Goal: Task Accomplishment & Management: Manage account settings

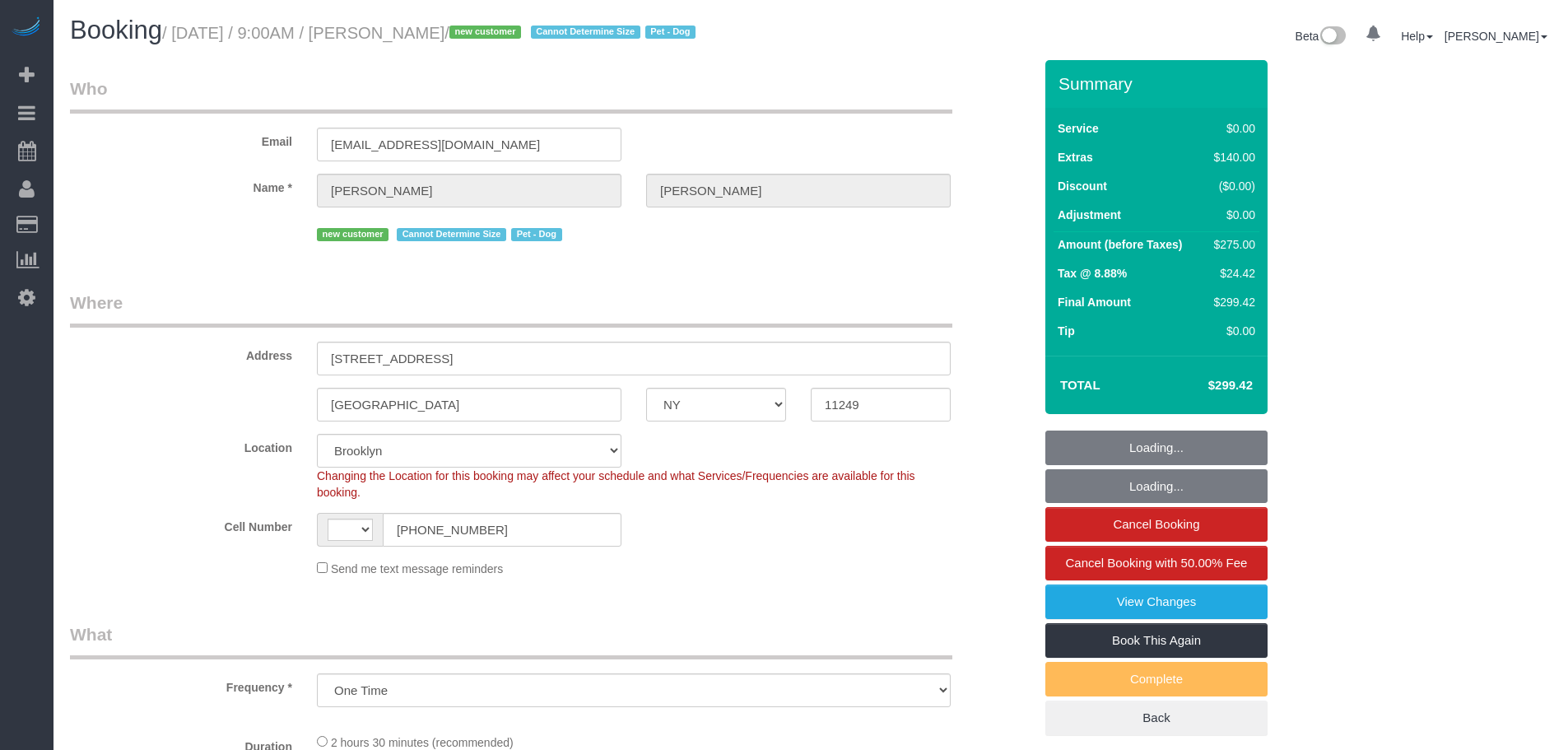
select select "NY"
select select "spot1"
select select "number:57"
select select "number:71"
select select "number:13"
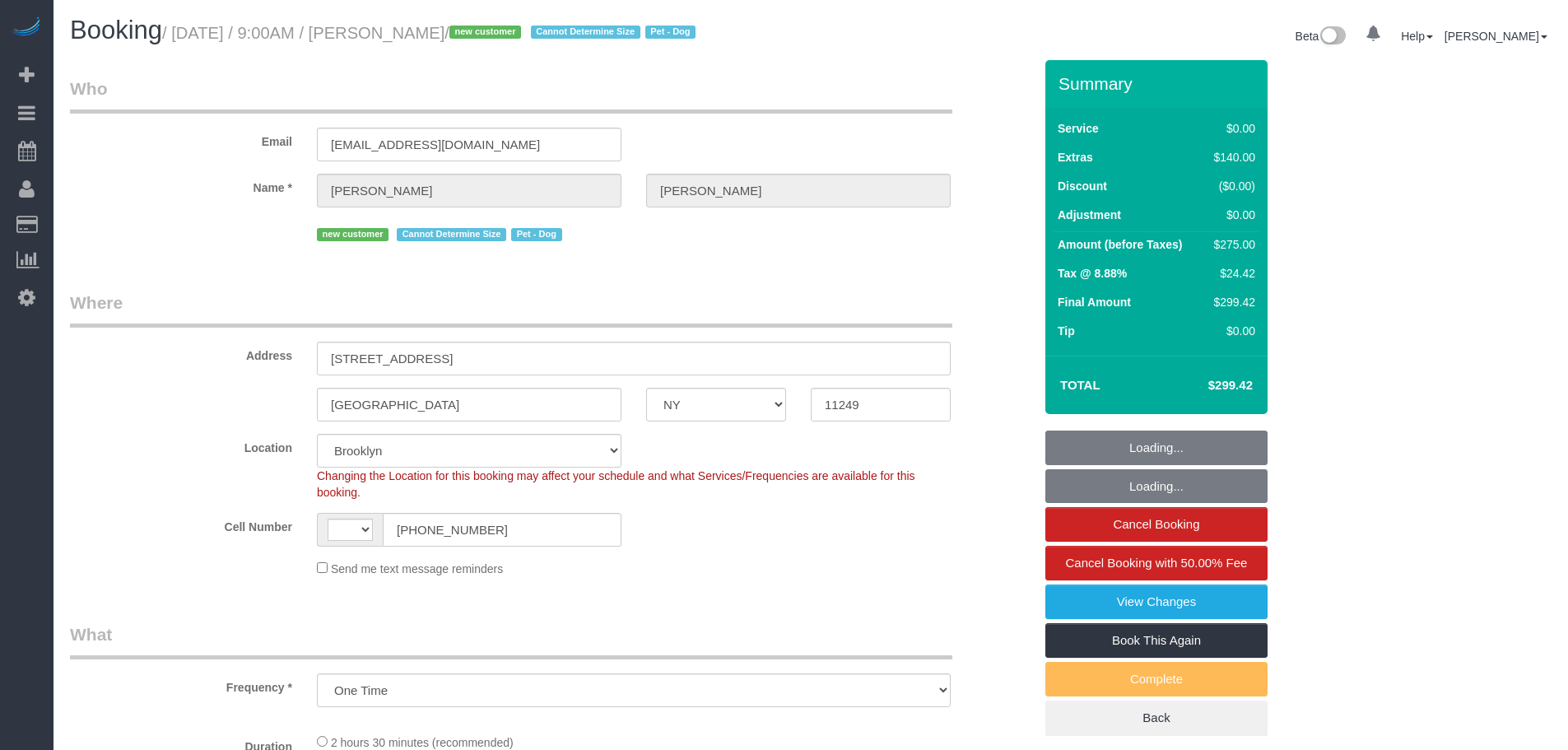
select select "number:5"
select select "object:730"
select select "spot52"
select select "string:[GEOGRAPHIC_DATA]"
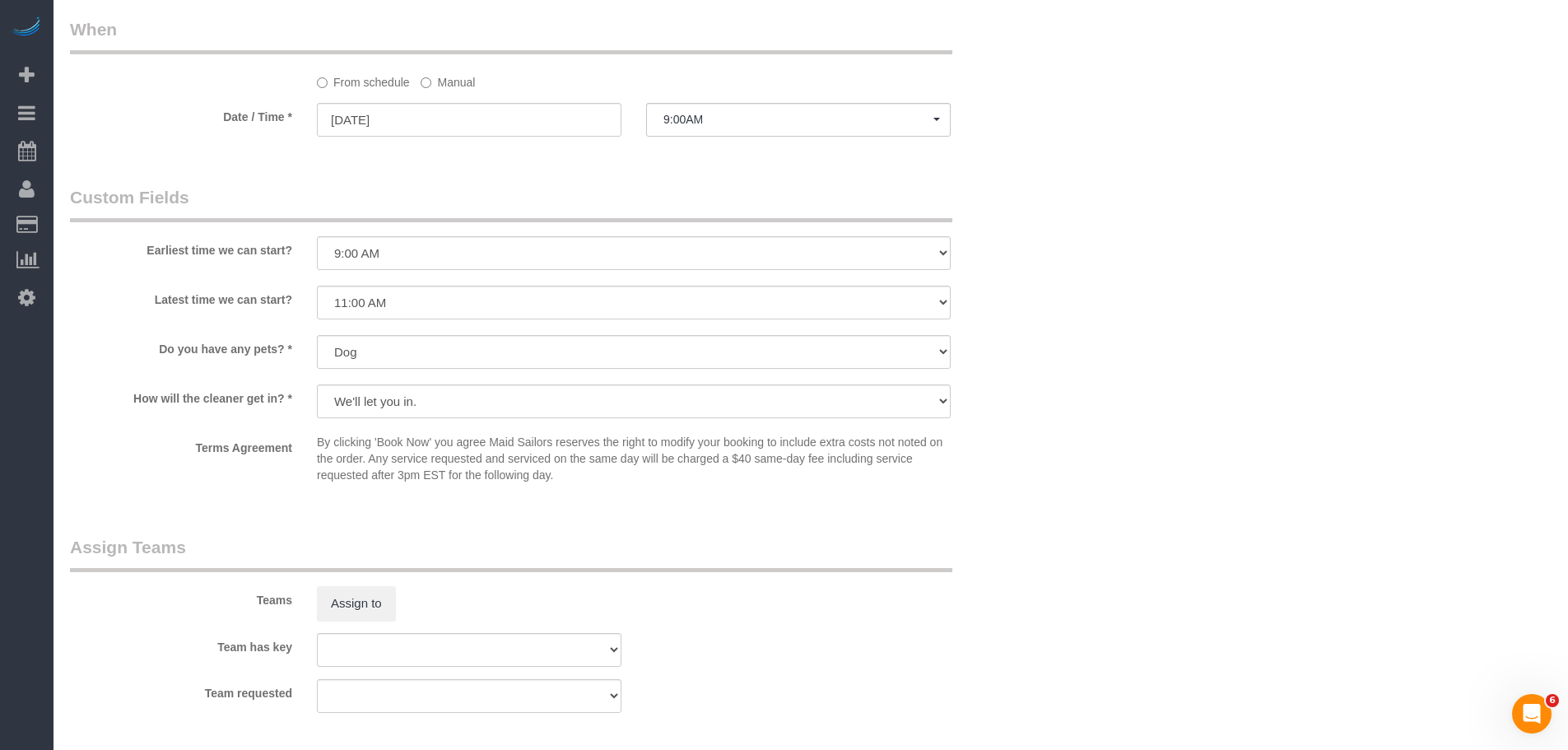
click at [445, 92] on sui-booking-spot "From schedule Manual Date / Time * 10/14/2025 9:00AM Tue October 14th 9:00AM 6:…" at bounding box center [551, 78] width 963 height 122
click at [442, 84] on label "Manual" at bounding box center [448, 79] width 54 height 22
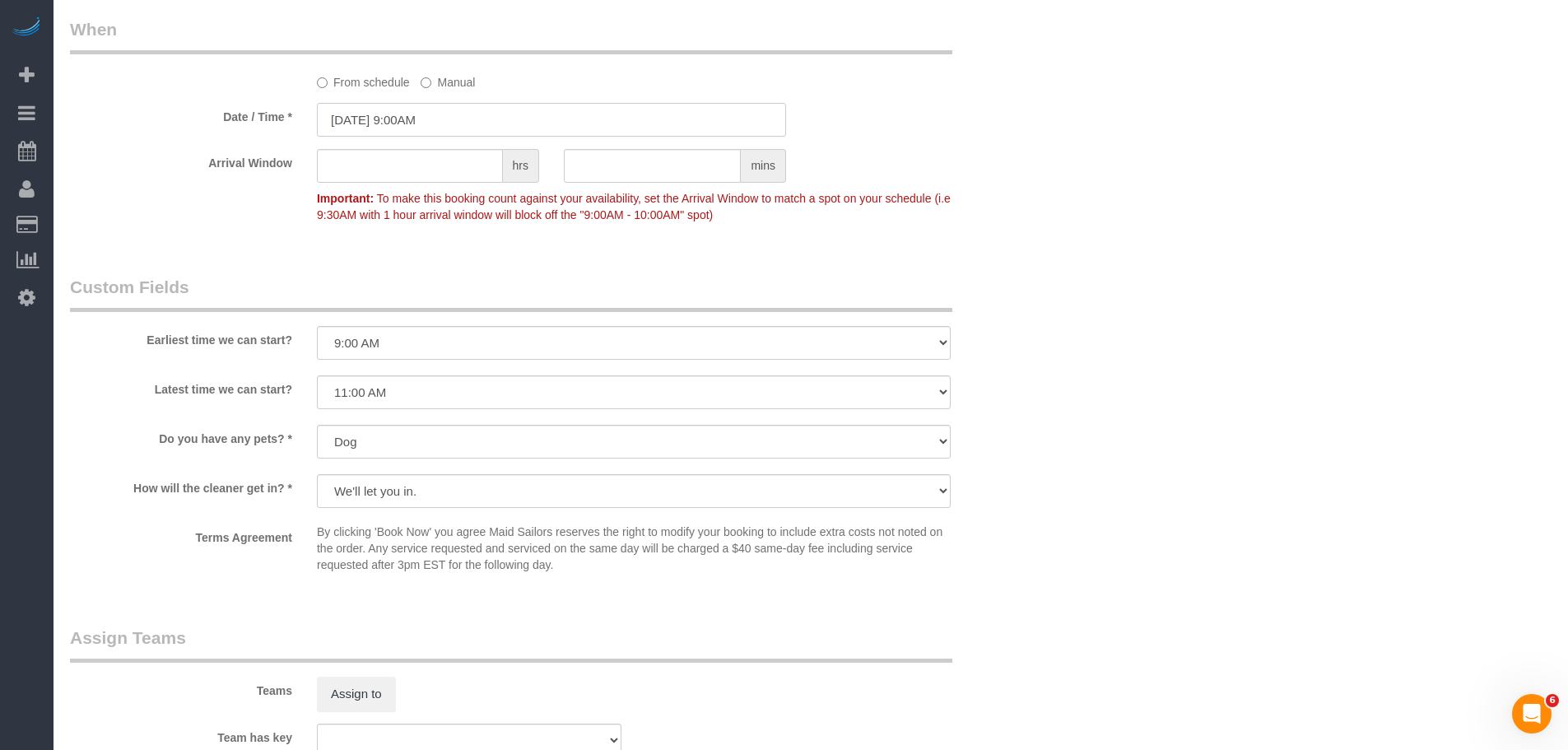
click at [436, 114] on input "10/14/2025 9:00AM" at bounding box center [551, 120] width 469 height 34
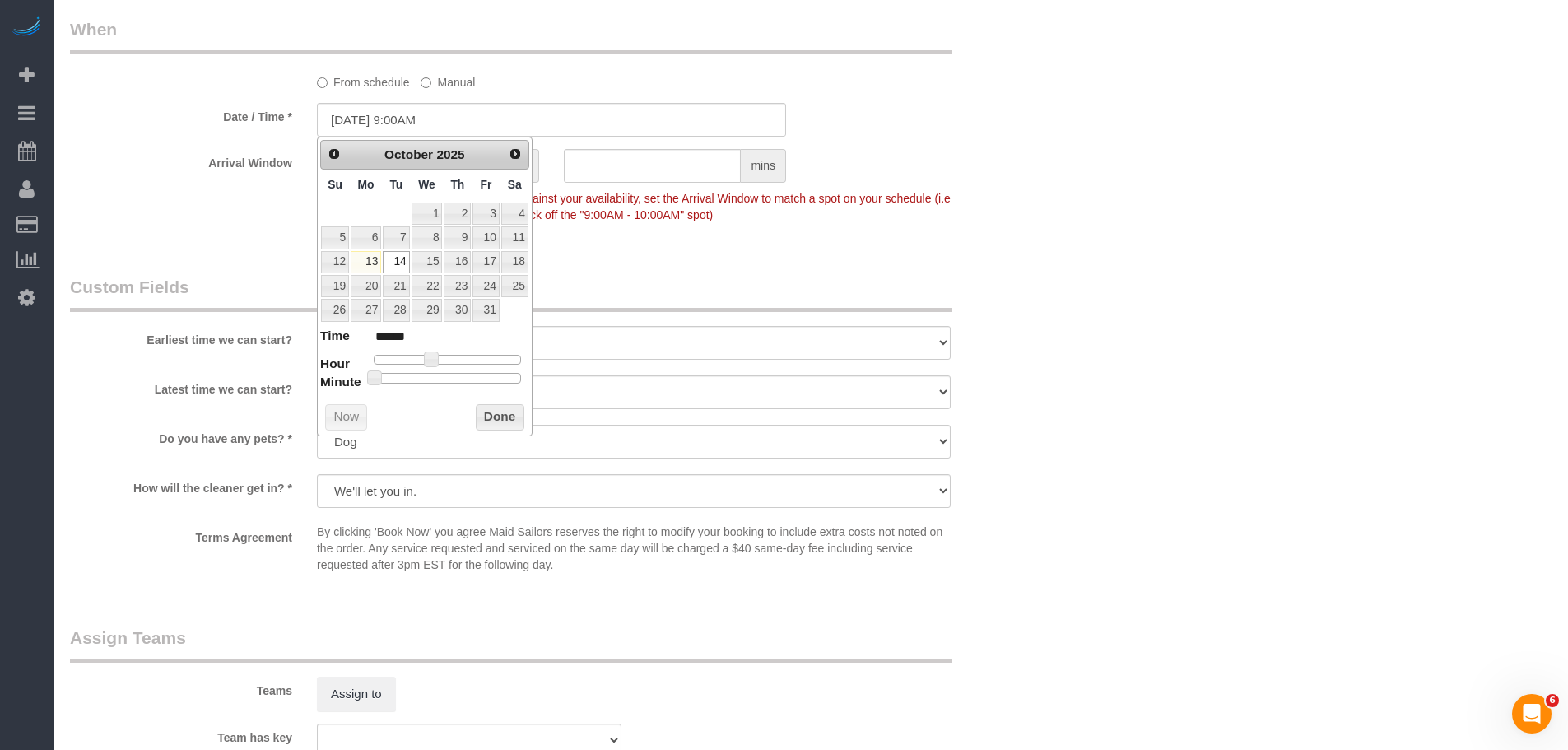
type input "10/14/2025 2:00PM"
type input "******"
click at [463, 359] on div at bounding box center [448, 360] width 148 height 10
type input "10/14/2025 1:00PM"
type input "******"
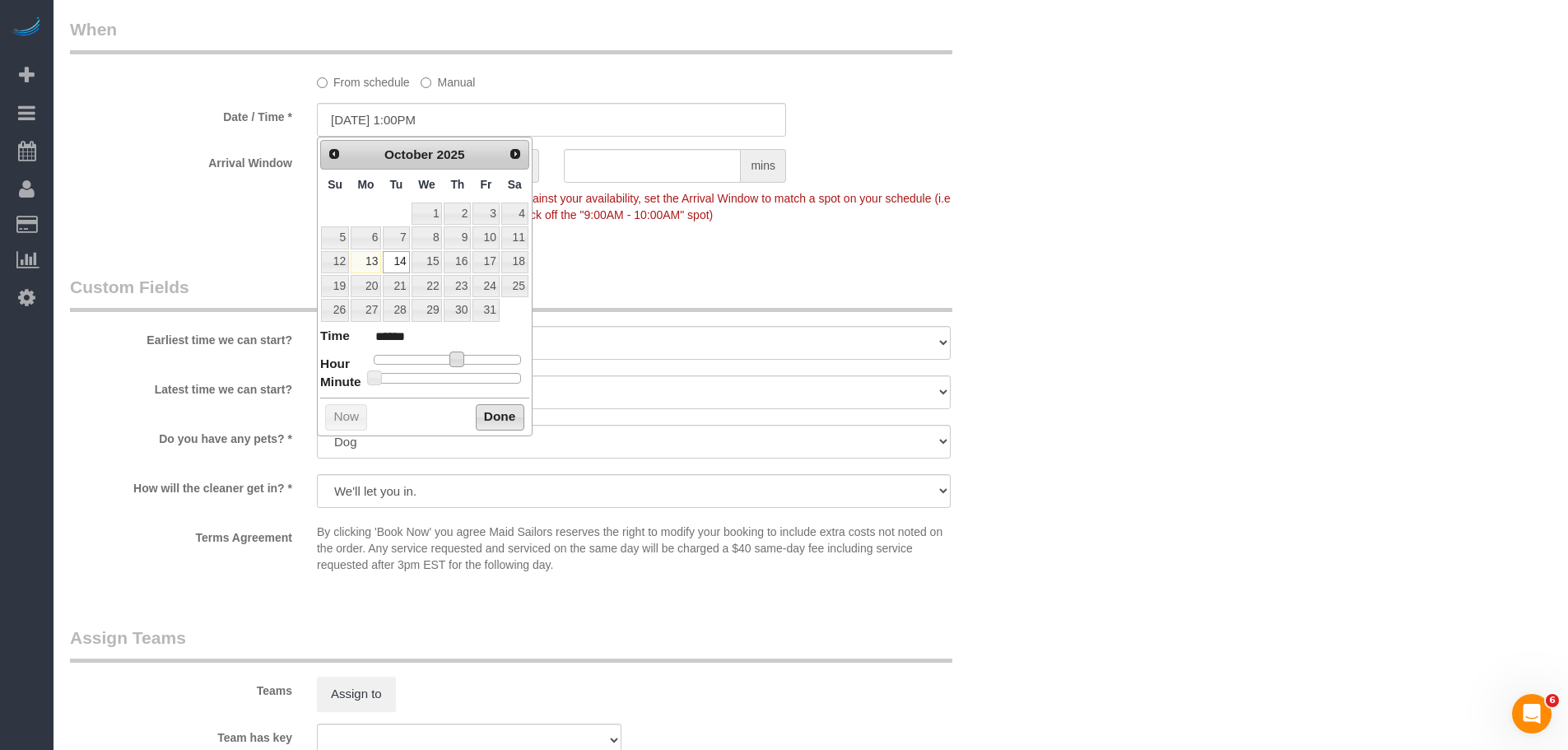
click at [489, 404] on button "Done" at bounding box center [500, 417] width 49 height 26
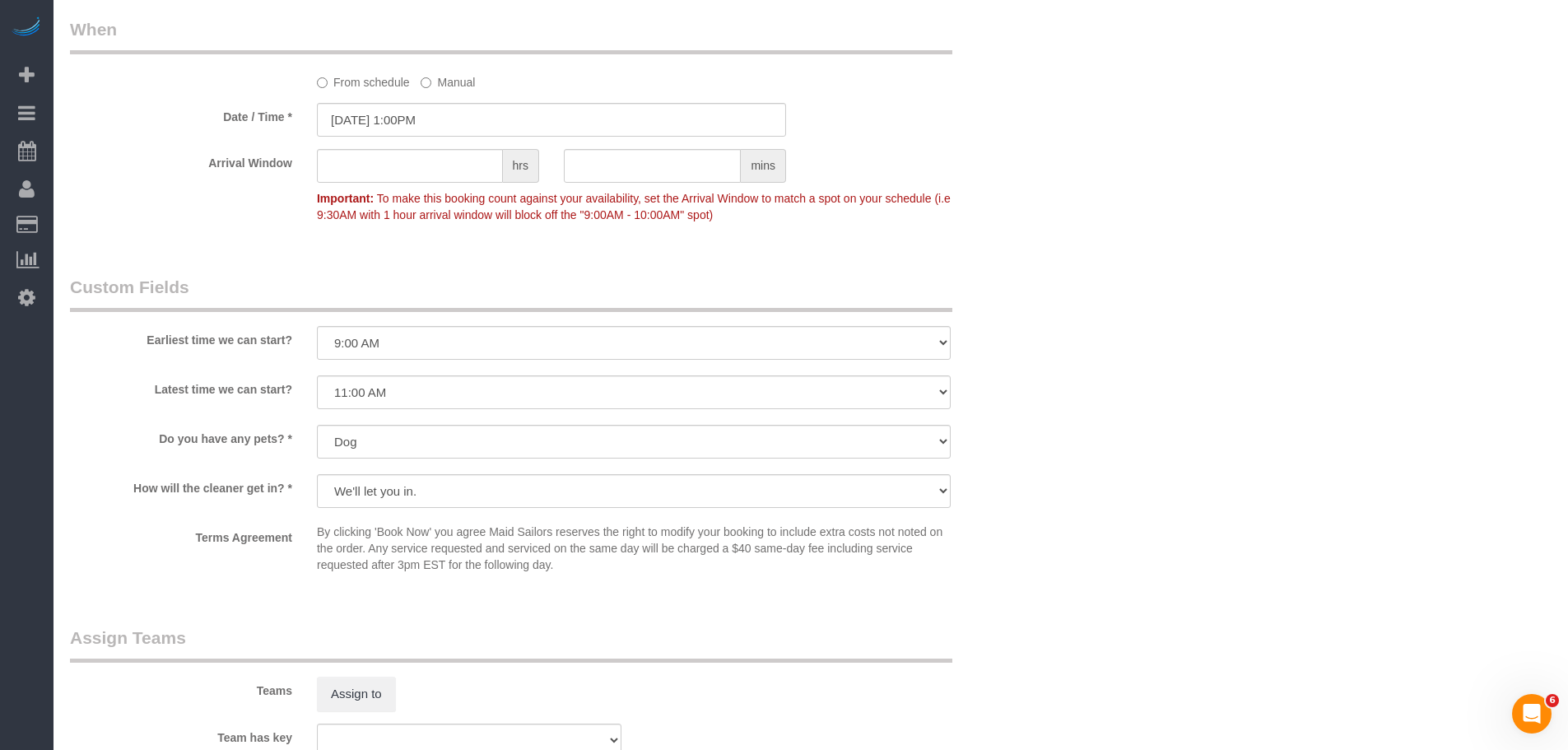
click at [725, 626] on legend "Assign Teams" at bounding box center [511, 644] width 882 height 37
click at [349, 686] on button "Assign to" at bounding box center [356, 693] width 79 height 35
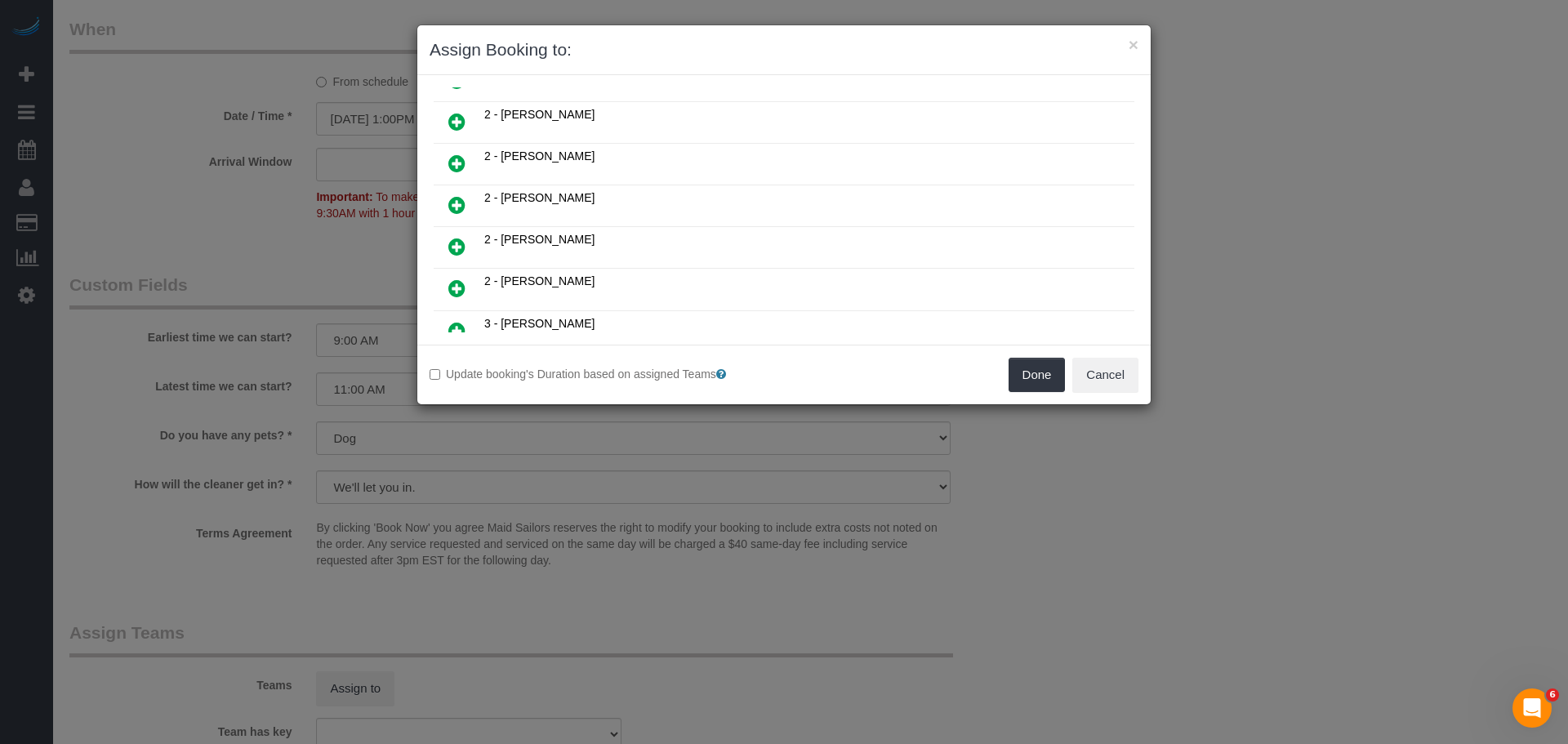
scroll to position [409, 0]
click at [458, 207] on icon at bounding box center [457, 206] width 18 height 19
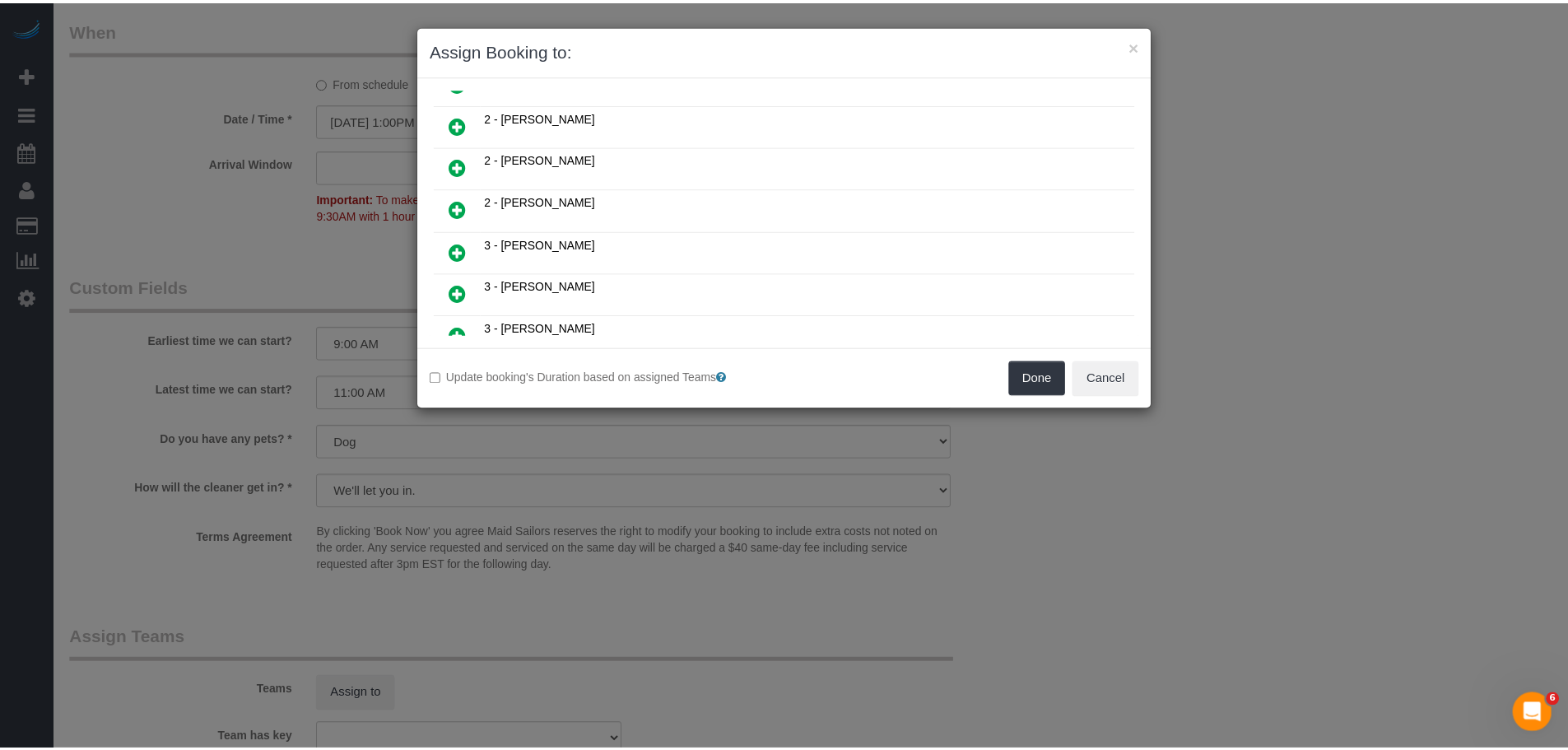
scroll to position [451, 0]
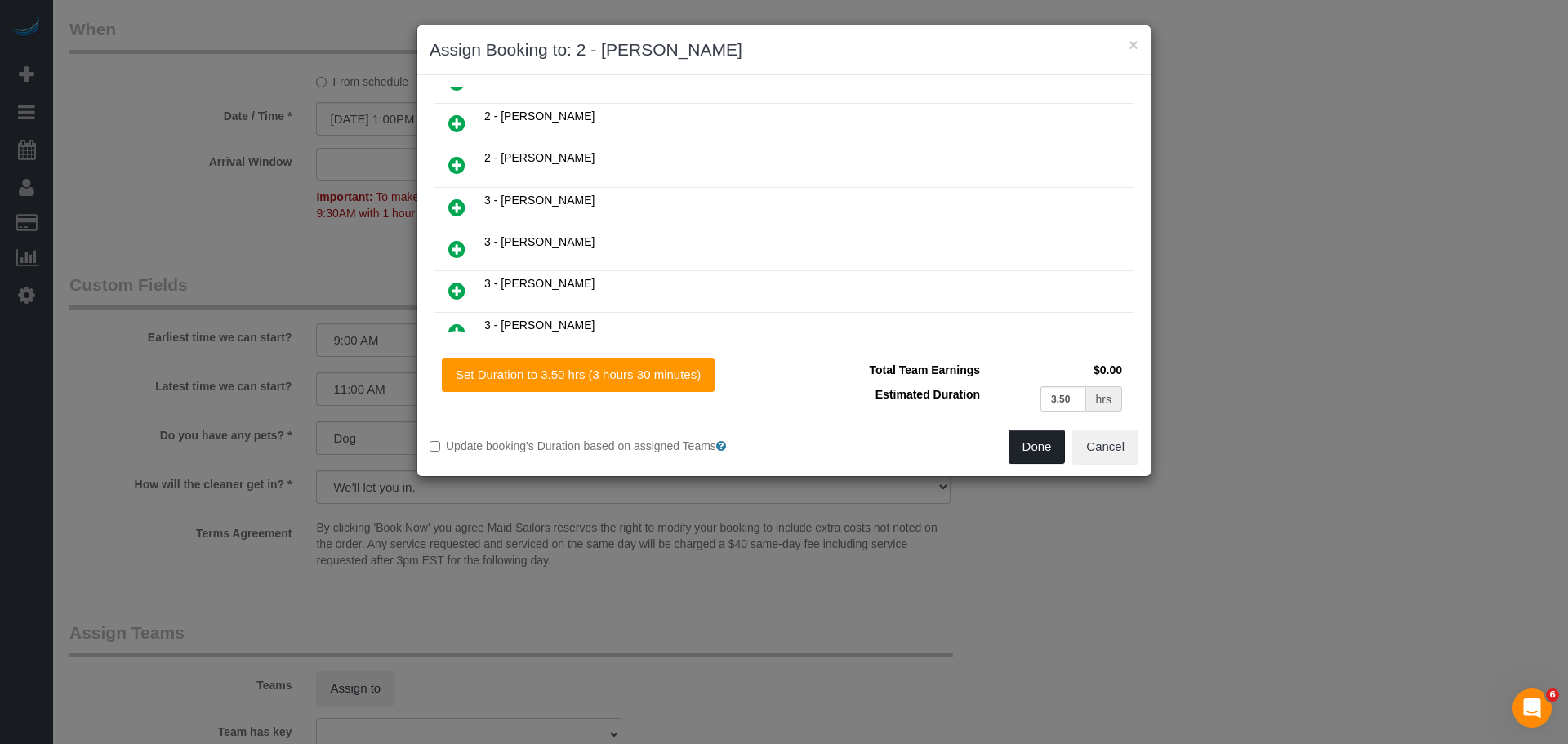
click at [1025, 443] on button "Done" at bounding box center [1037, 446] width 57 height 34
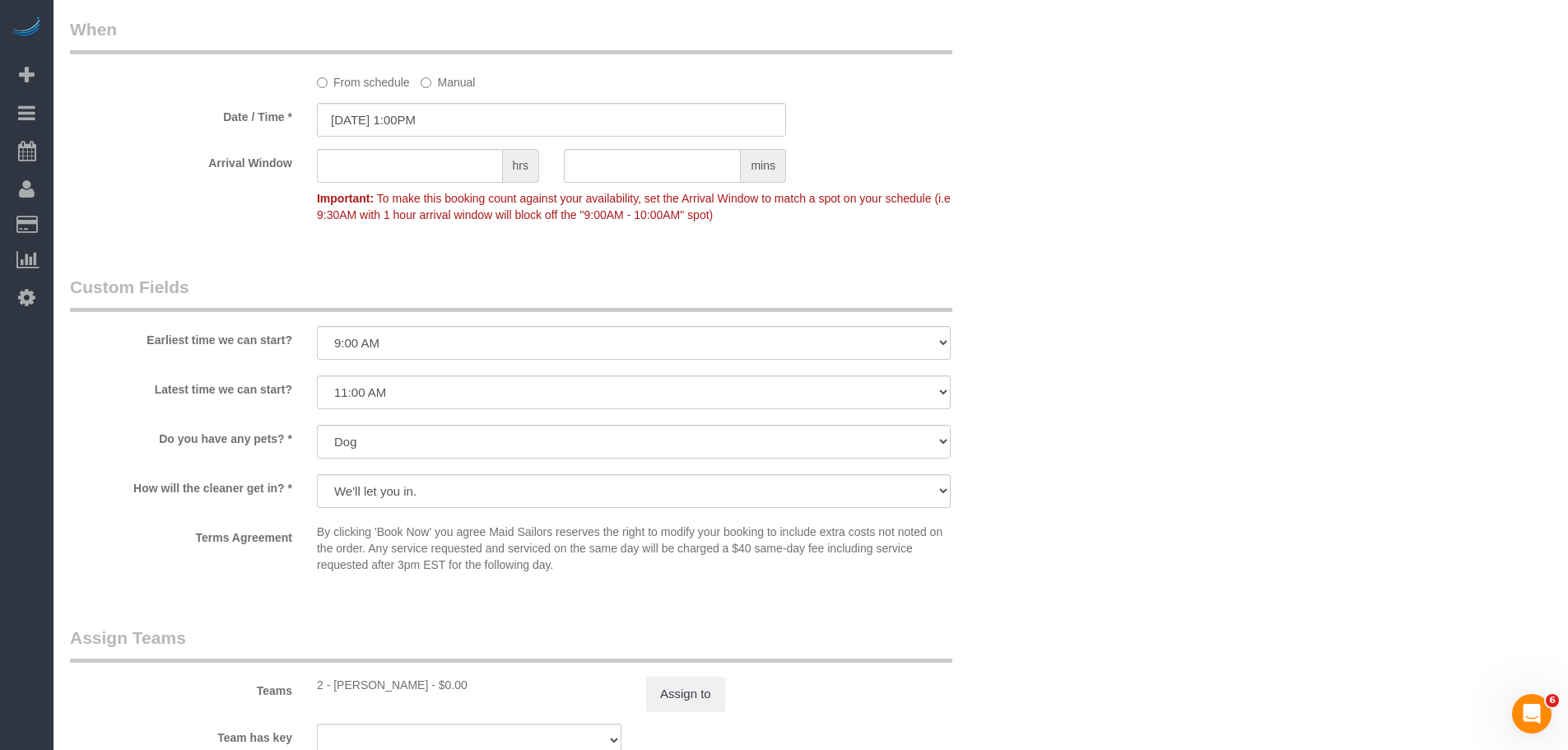
click at [1003, 334] on div "Earliest time we can start? I am not flexible, keep my selected time 8:00 AM 9:…" at bounding box center [551, 318] width 988 height 88
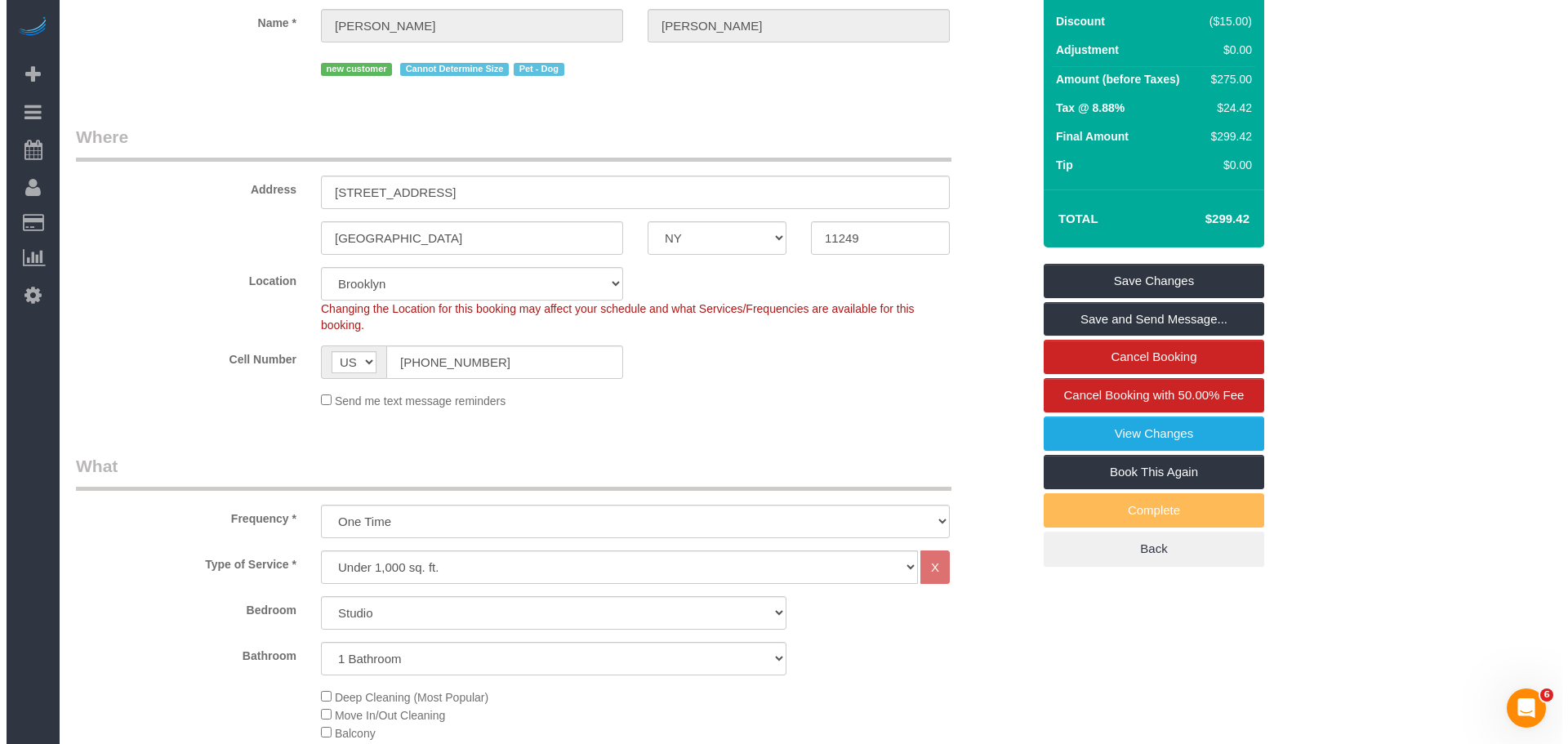
scroll to position [0, 0]
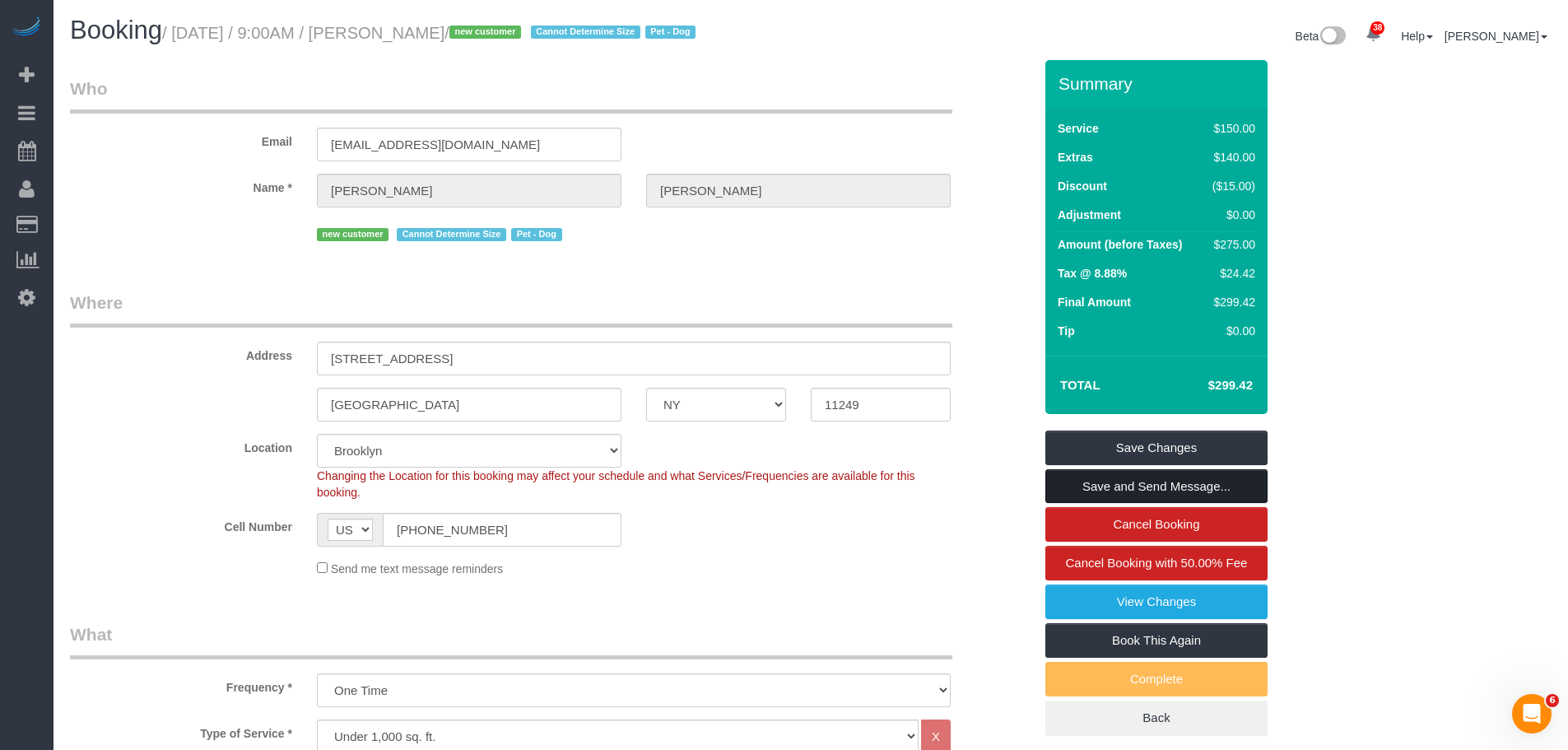
click at [1119, 488] on link "Save and Send Message..." at bounding box center [1157, 486] width 222 height 35
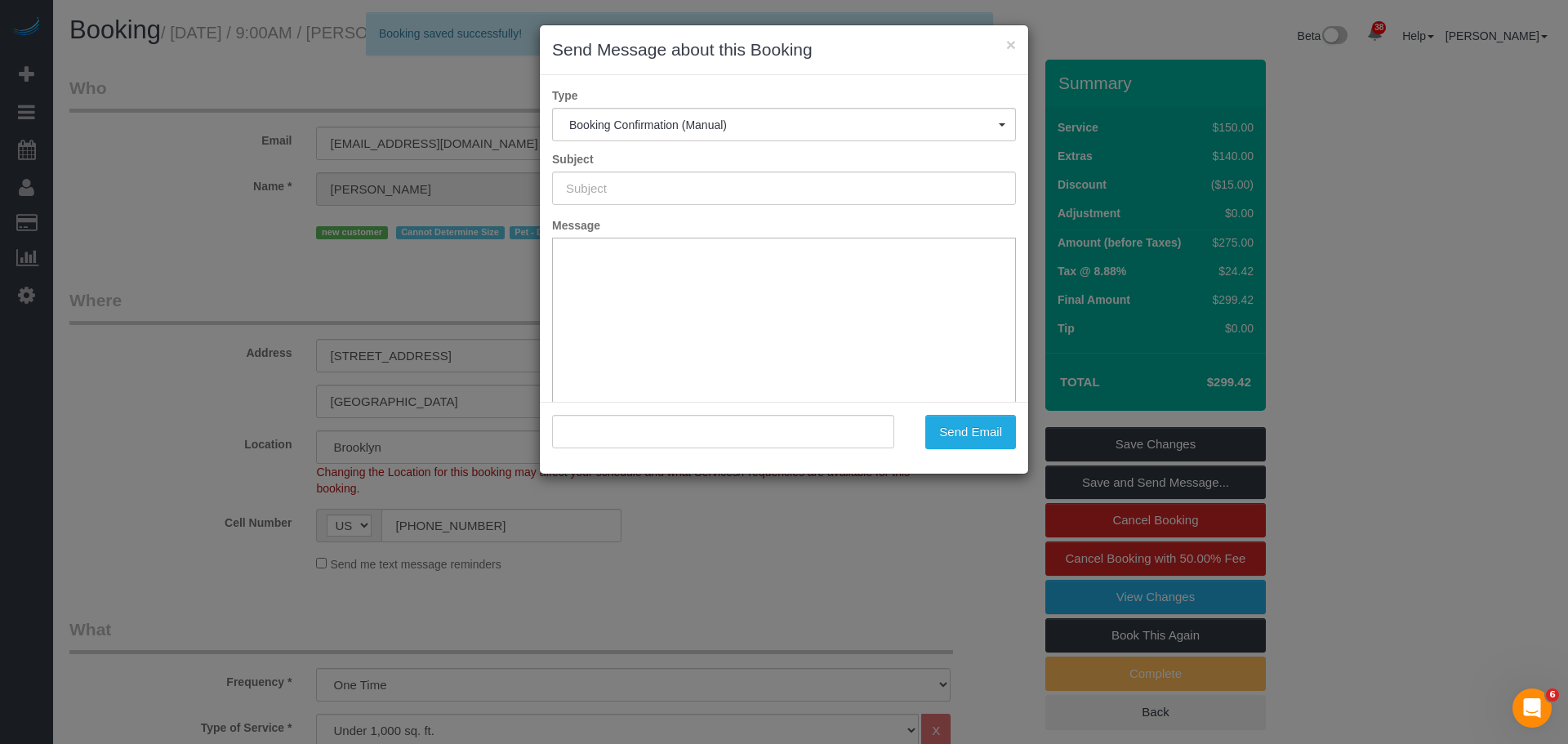
type input "Cleaning Confirmed for 10/14/2025 at 1:00pm"
type input ""Caroline Peters" <marycarolinepeters@gmail.com>"
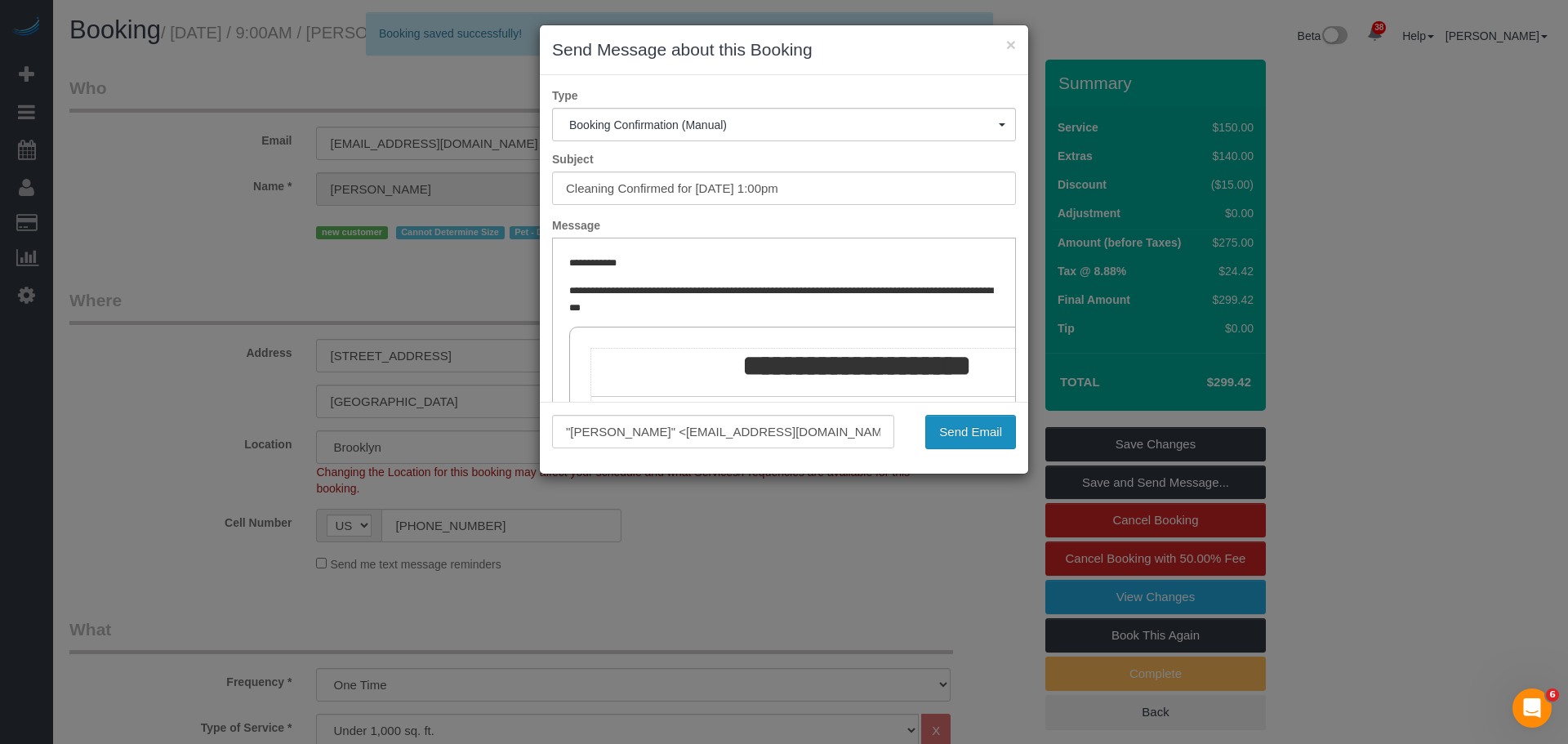
click at [982, 438] on button "Send Email" at bounding box center [970, 432] width 91 height 34
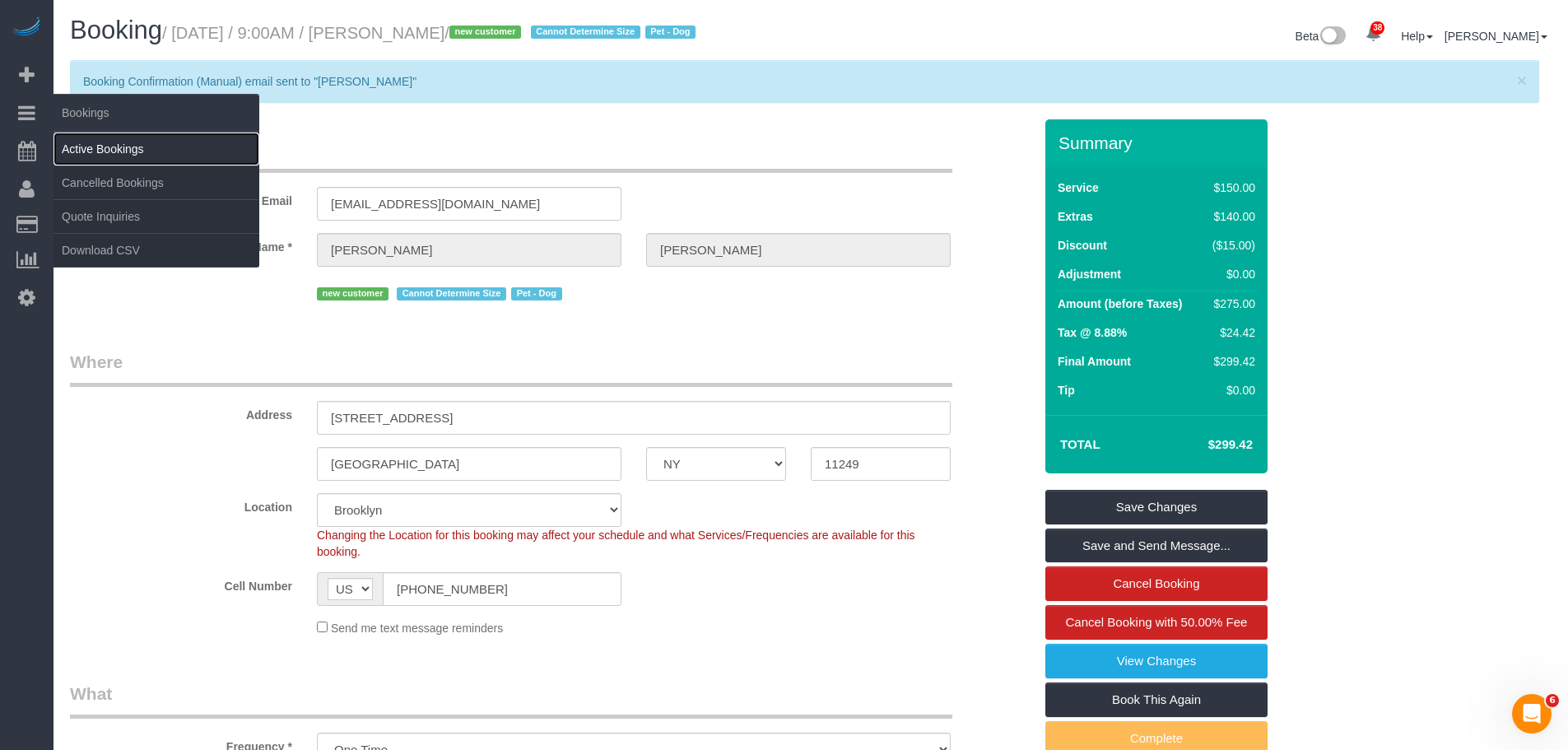
click at [94, 151] on link "Active Bookings" at bounding box center [156, 149] width 206 height 33
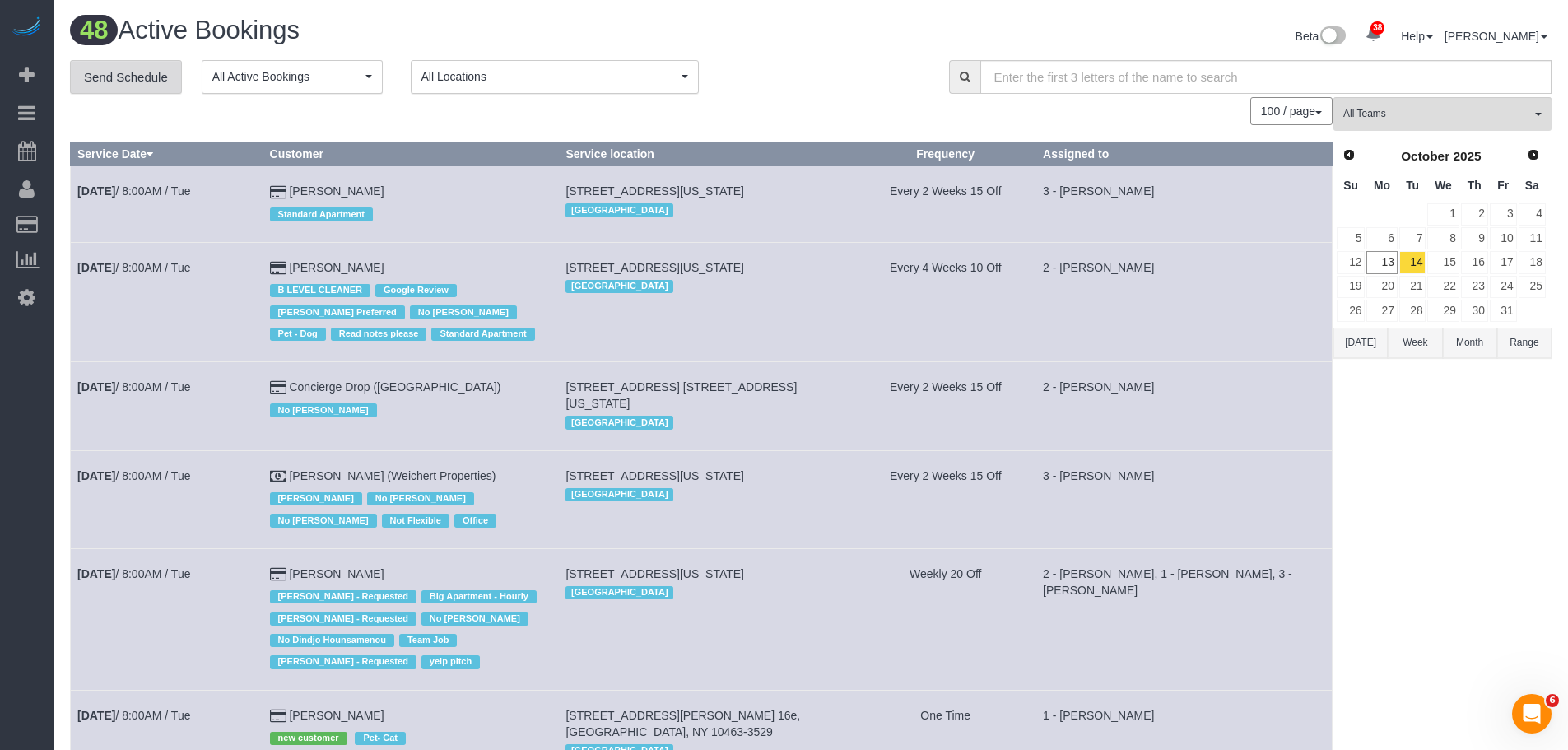
click at [134, 78] on link "Send Schedule" at bounding box center [126, 77] width 112 height 35
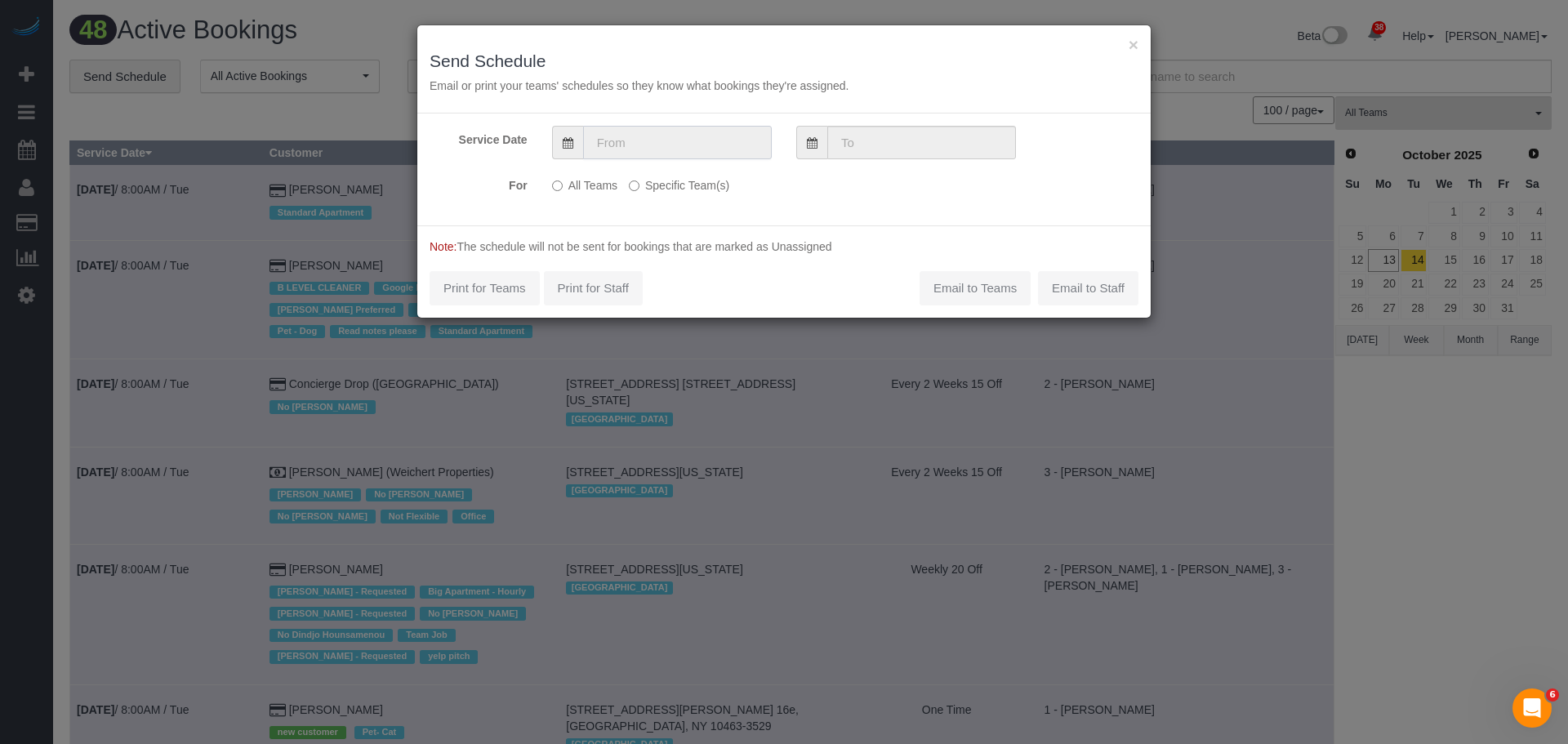
click at [613, 137] on input "text" at bounding box center [677, 143] width 189 height 33
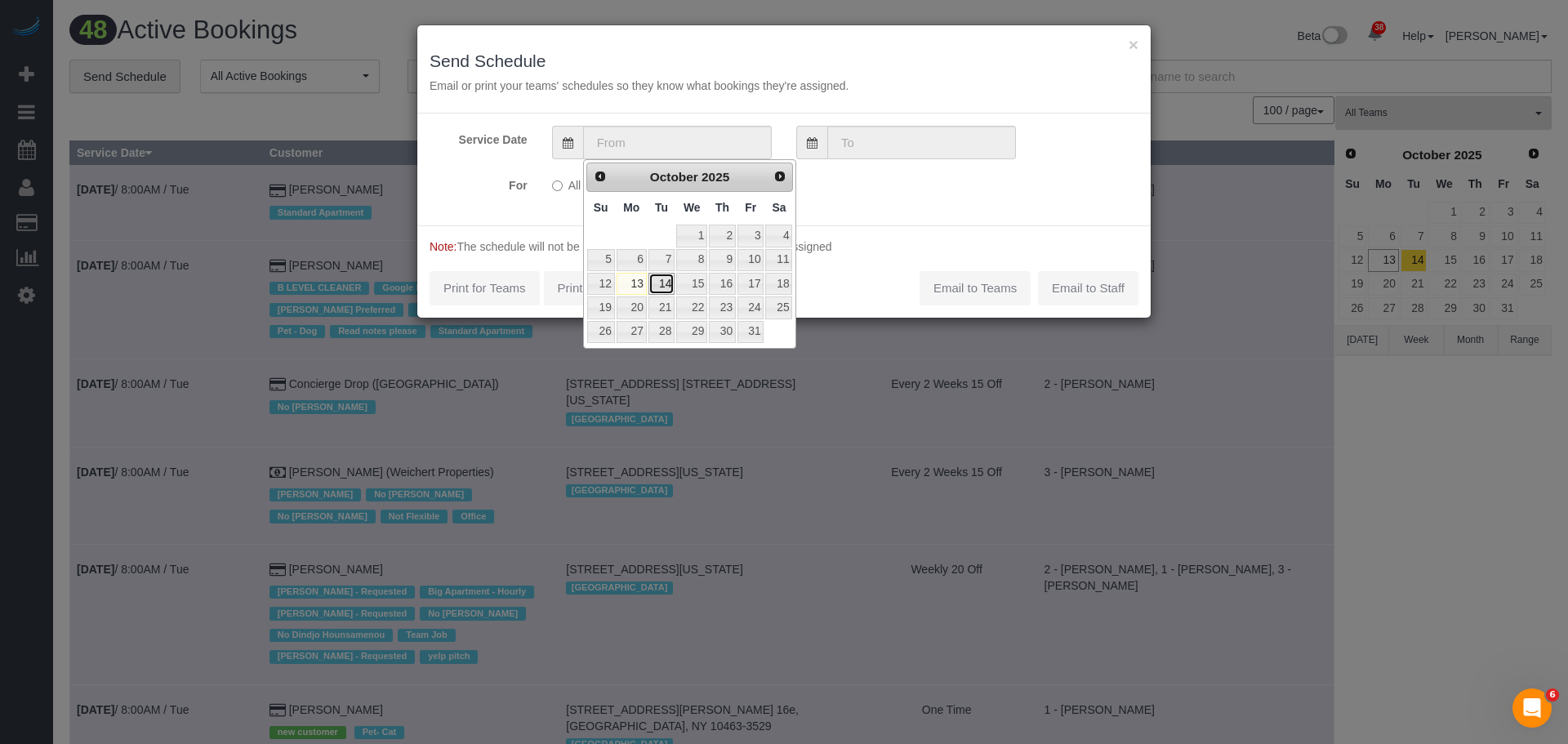
click at [658, 281] on link "14" at bounding box center [662, 284] width 26 height 22
type input "10/14/2025"
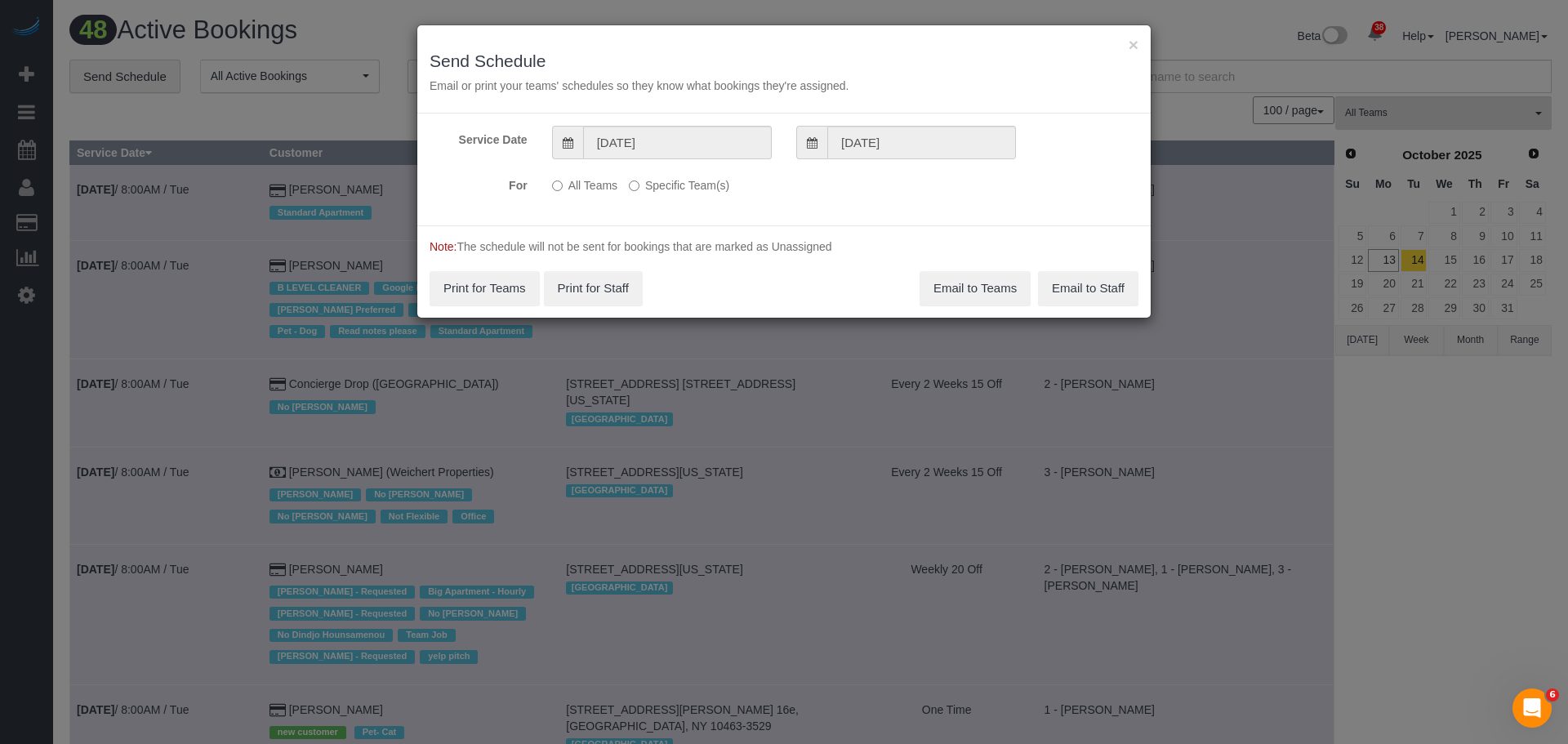
click at [662, 184] on label "Specific Team(s)" at bounding box center [678, 183] width 100 height 22
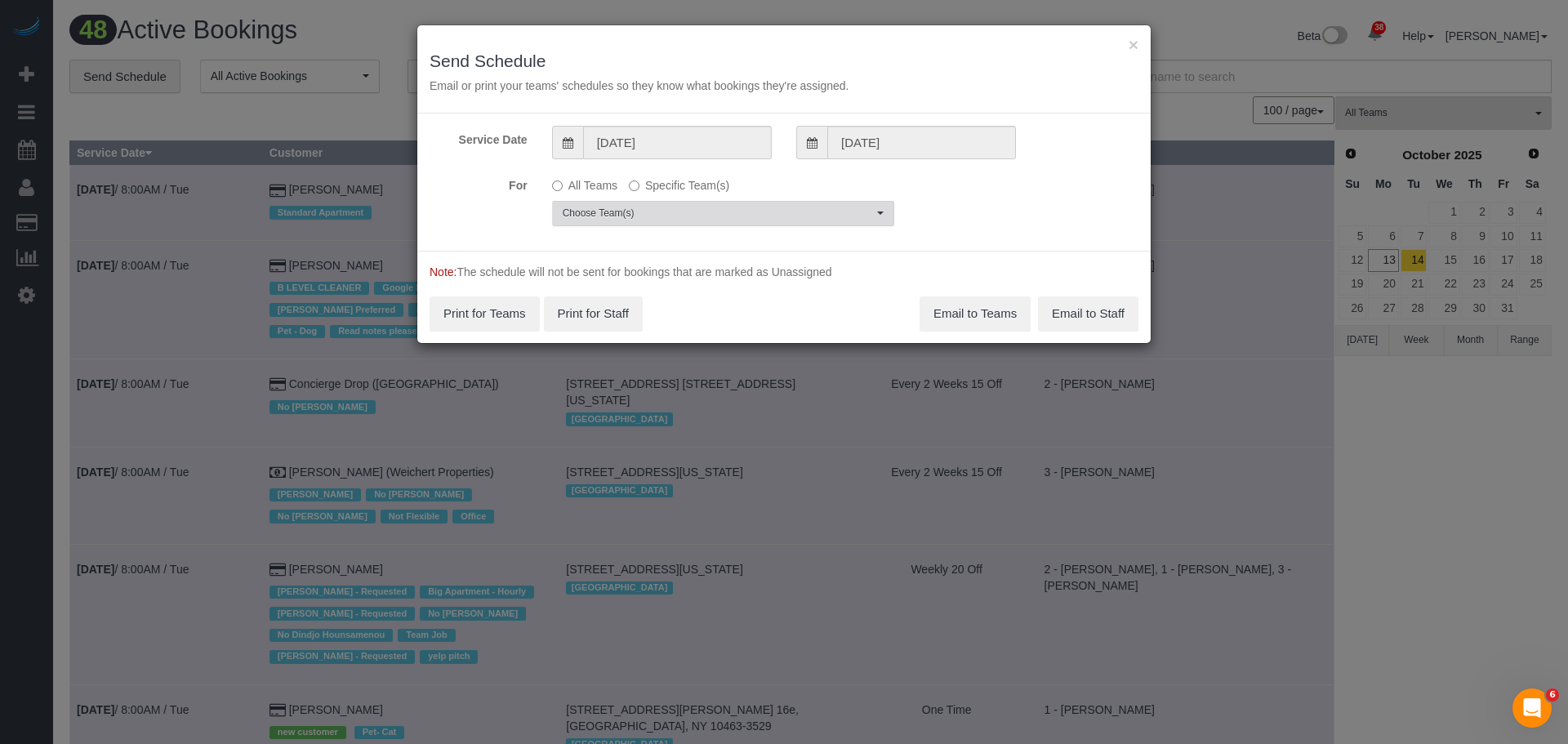
click at [683, 211] on span "Choose Team(s)" at bounding box center [717, 213] width 310 height 14
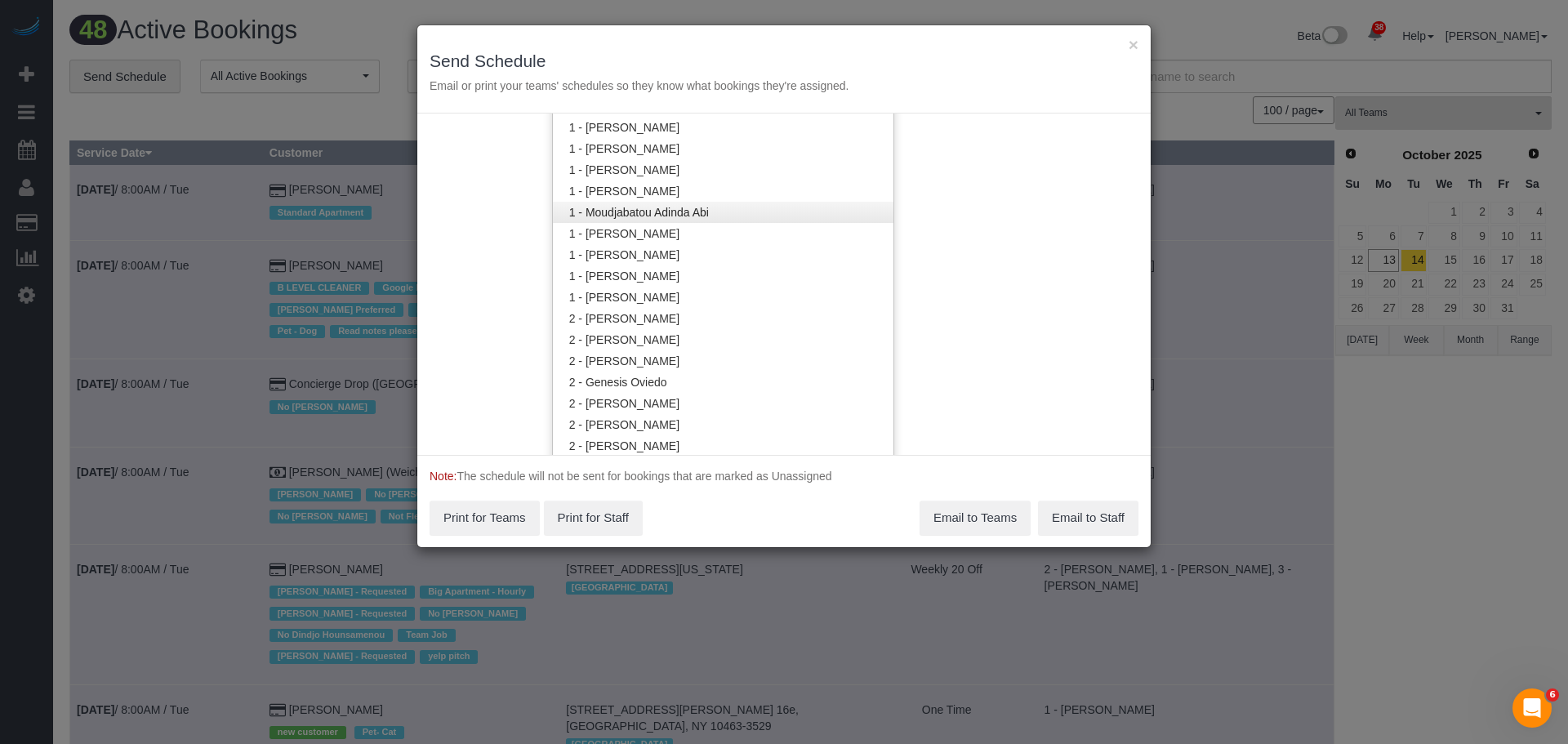
scroll to position [1065, 0]
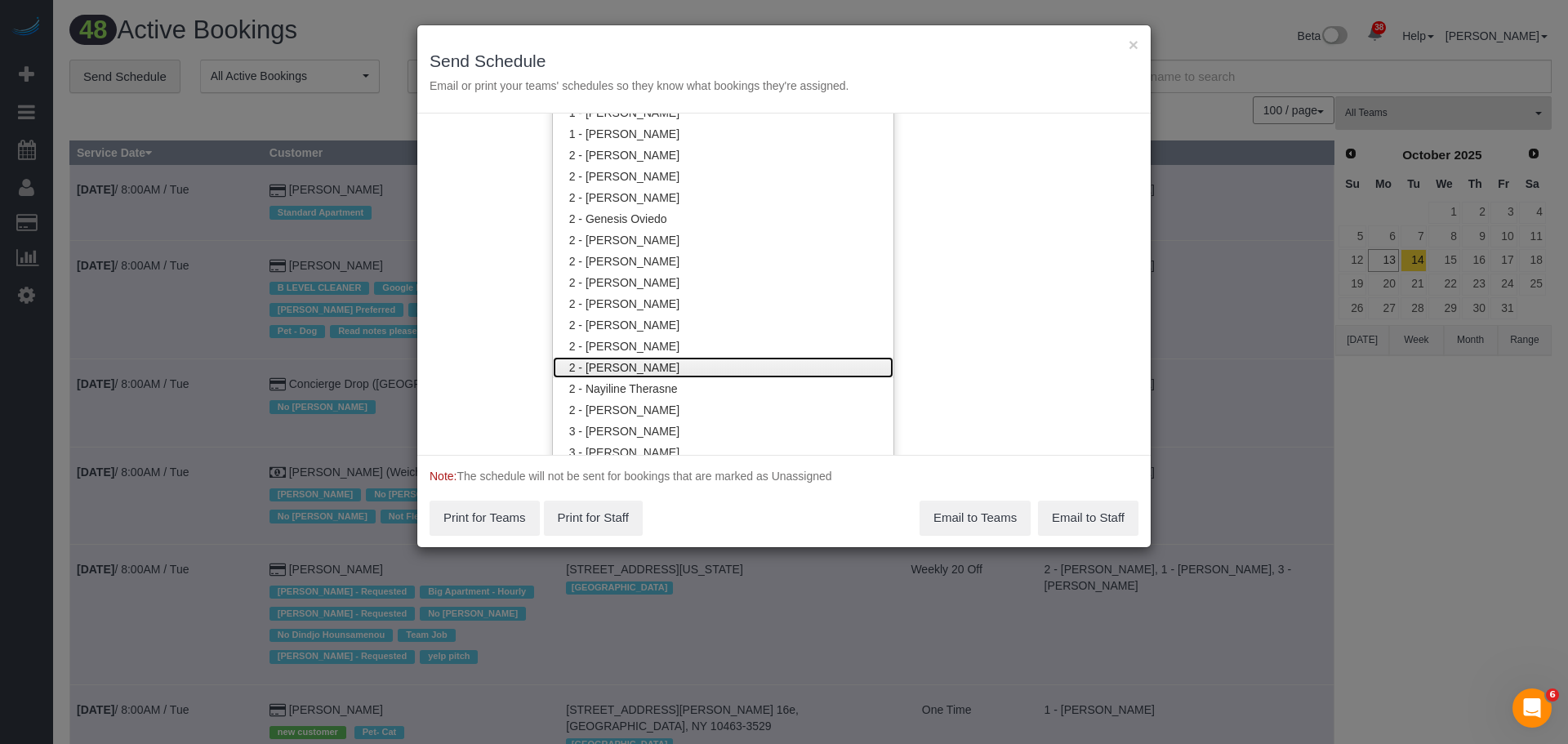
click at [731, 371] on link "2 - [PERSON_NAME]" at bounding box center [722, 367] width 340 height 21
click at [971, 303] on div "Service Date 10/14/2025 10/14/2025 For All Teams Specific Team(s) 2 - Milagros …" at bounding box center [783, 284] width 733 height 341
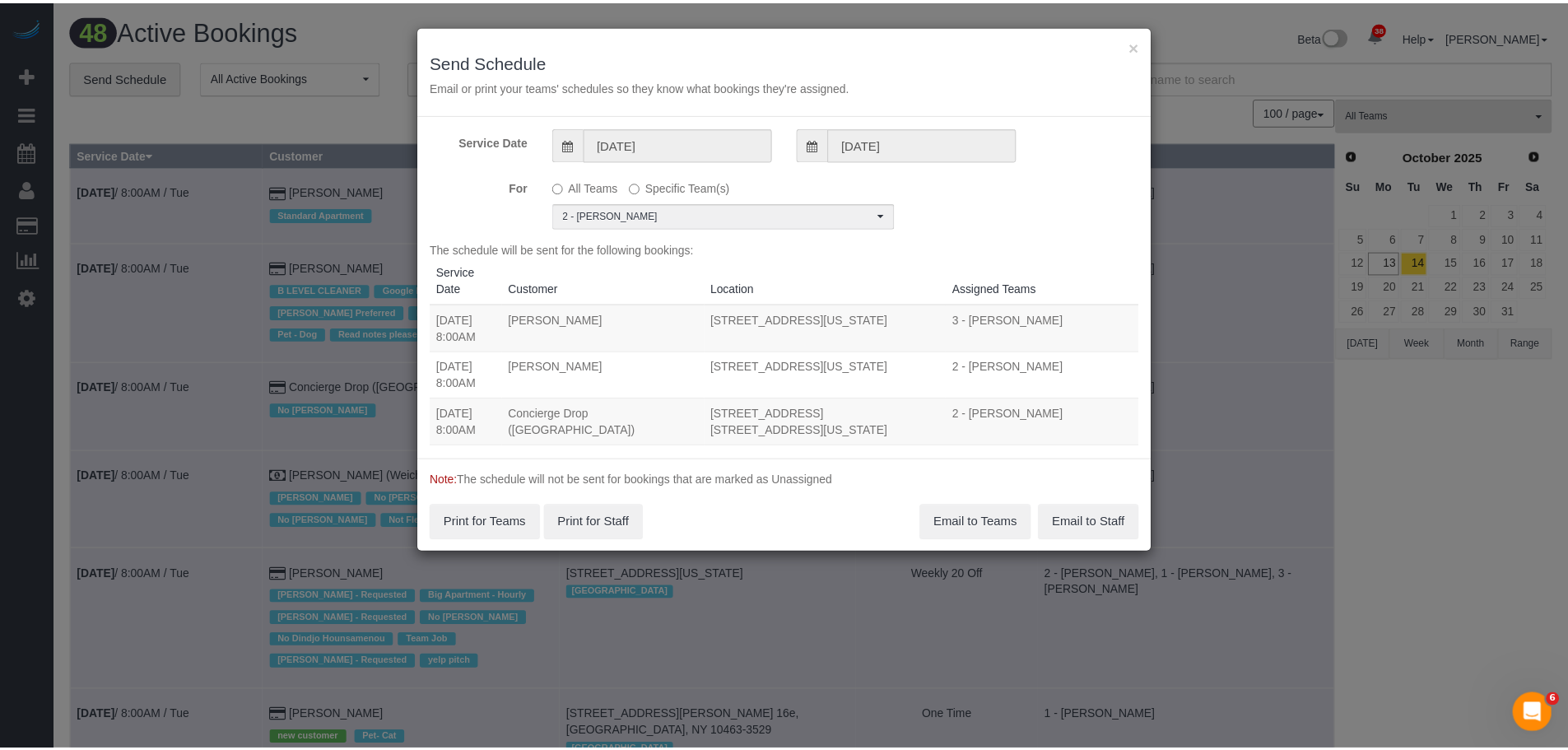
scroll to position [0, 0]
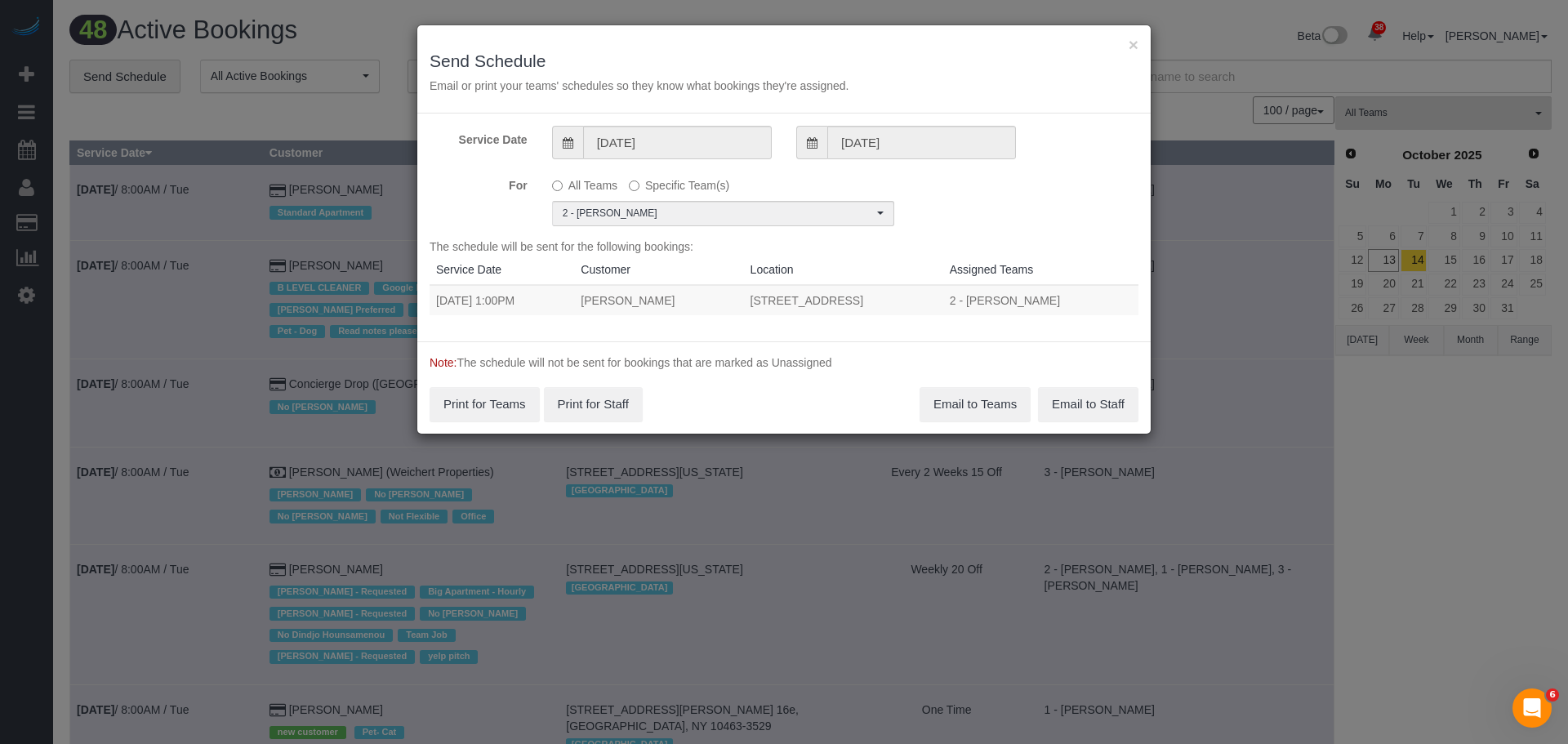
drag, startPoint x: 436, startPoint y: 302, endPoint x: 948, endPoint y: 308, distance: 512.0
click at [948, 308] on tr "10/14/2025 1:00PM Caroline Peters 475 Kent Avenue, Apt. 909, Brooklyn, NY 11249…" at bounding box center [783, 299] width 709 height 31
copy tr "10/14/2025 1:00PM Caroline Peters 475 Kent Avenue, Apt. 909, Brooklyn, NY 11249"
click at [988, 391] on button "Email to Teams" at bounding box center [975, 404] width 111 height 34
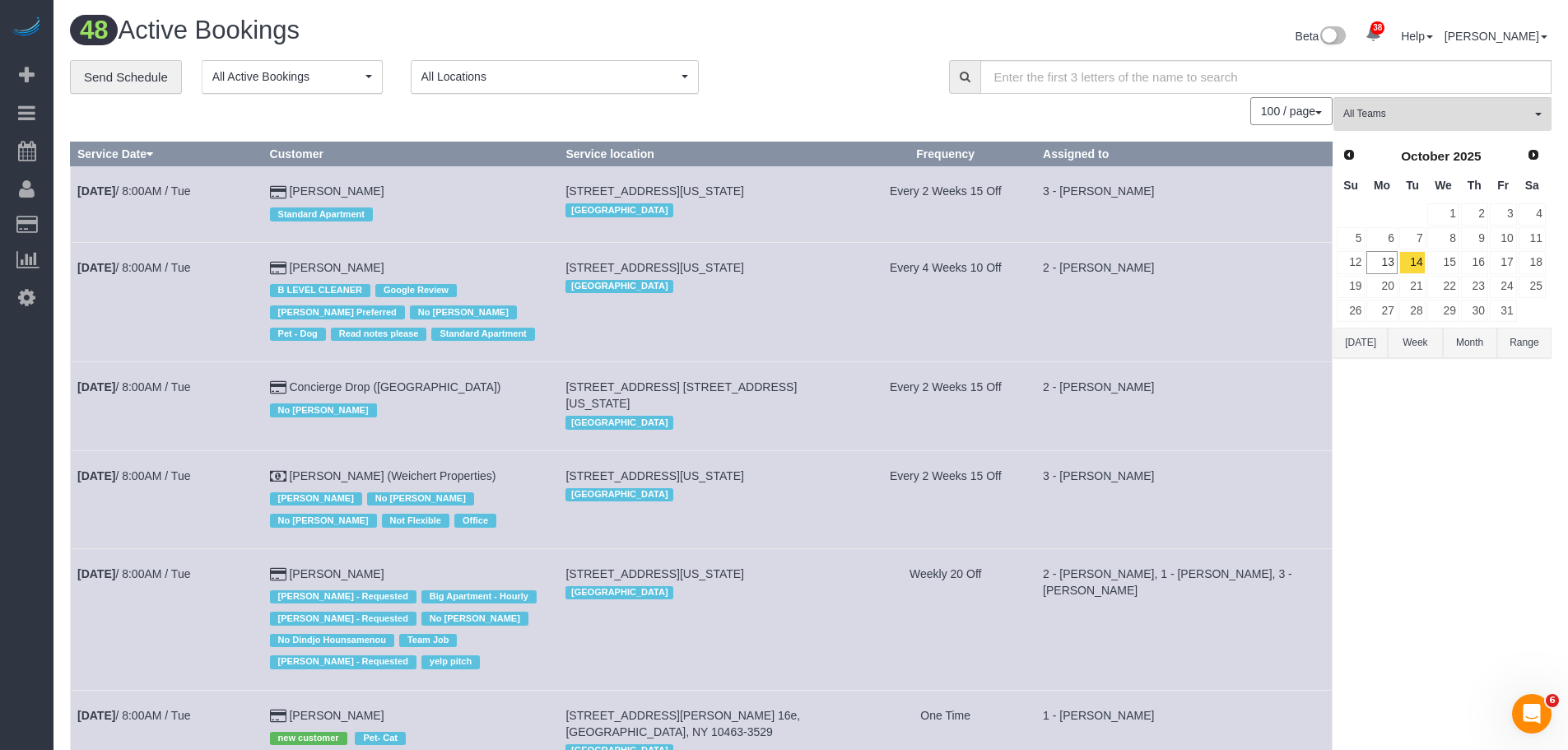
click at [800, 67] on div "**********" at bounding box center [497, 77] width 854 height 35
click at [855, 84] on div "**********" at bounding box center [497, 77] width 854 height 35
drag, startPoint x: 1011, startPoint y: 35, endPoint x: 1235, endPoint y: 41, distance: 224.1
click at [1011, 35] on div "Beta 38 Your Notifications You have 0 alerts × You have 7 to charge for 10/10/2…" at bounding box center [1188, 38] width 753 height 44
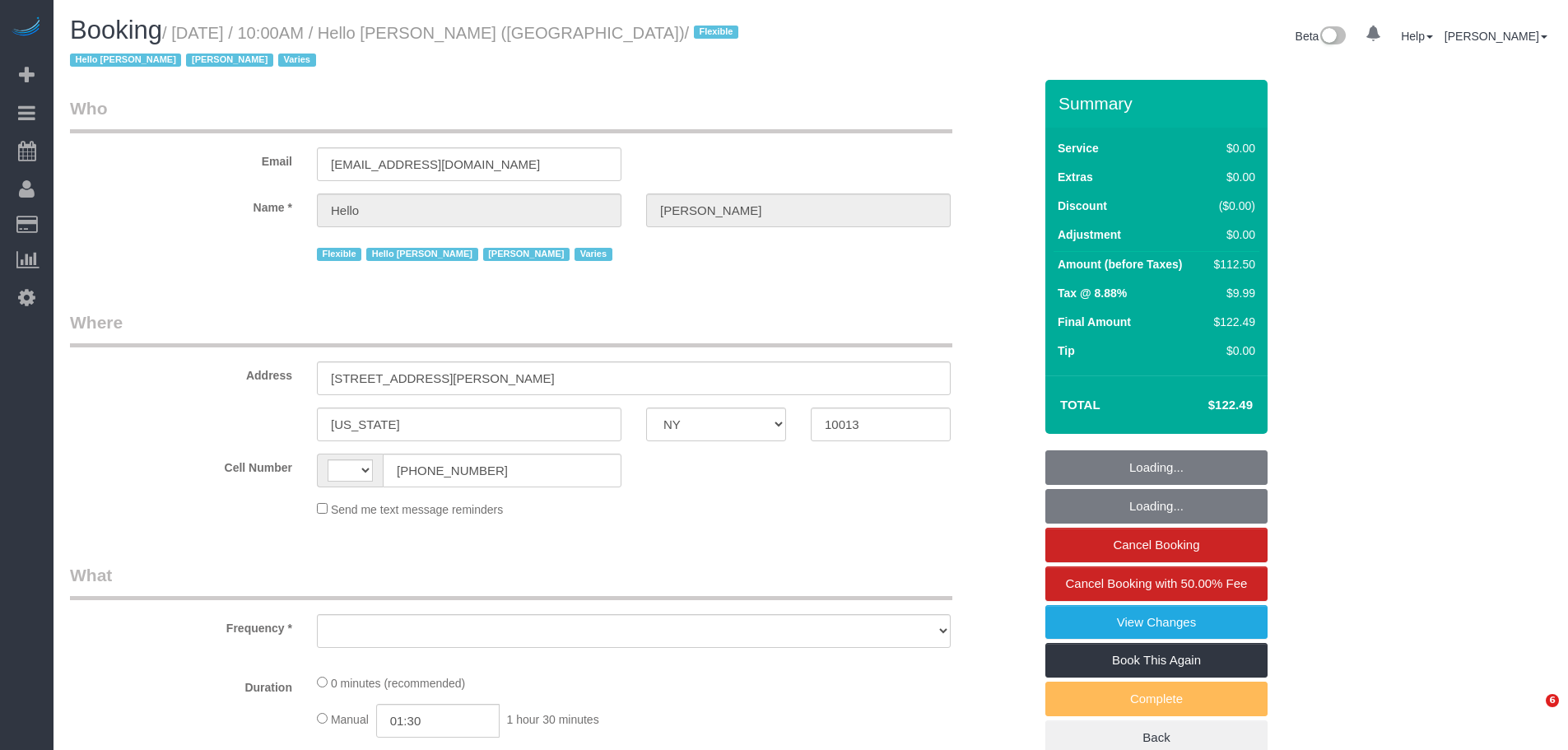
select select "NY"
select select "string:US"
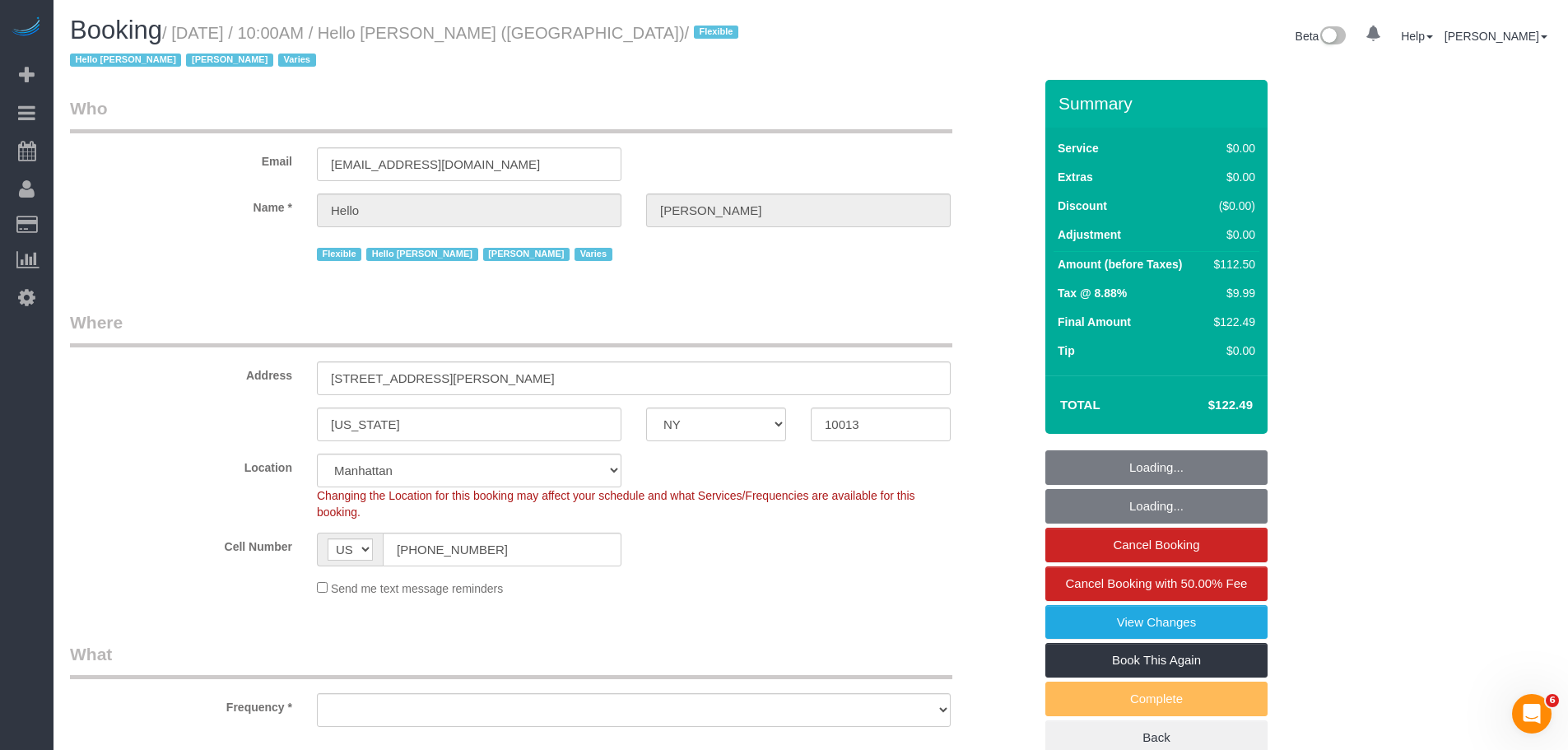
select select "object:811"
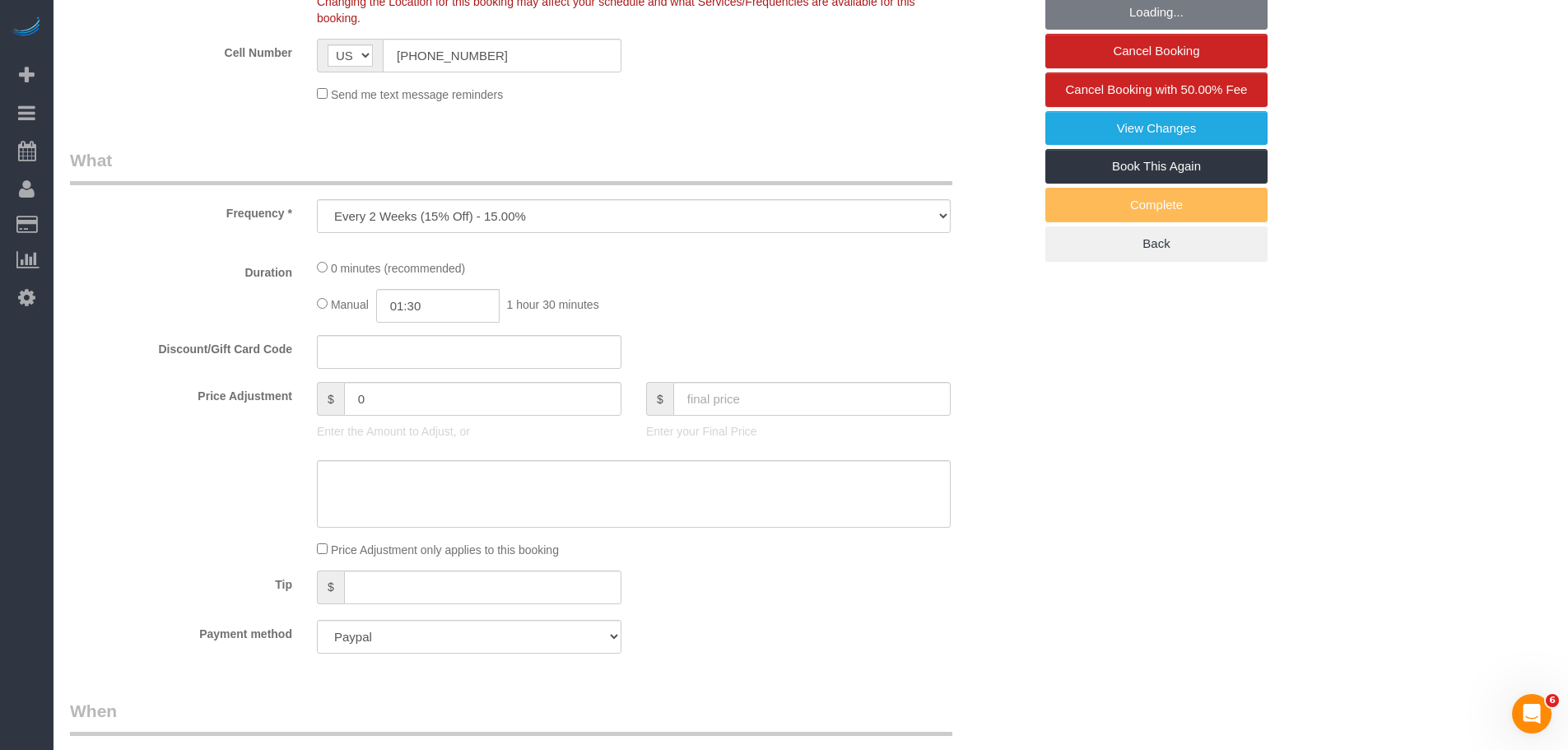
select select "spot1"
select select "number:89"
select select "number:90"
select select "number:15"
select select "number:6"
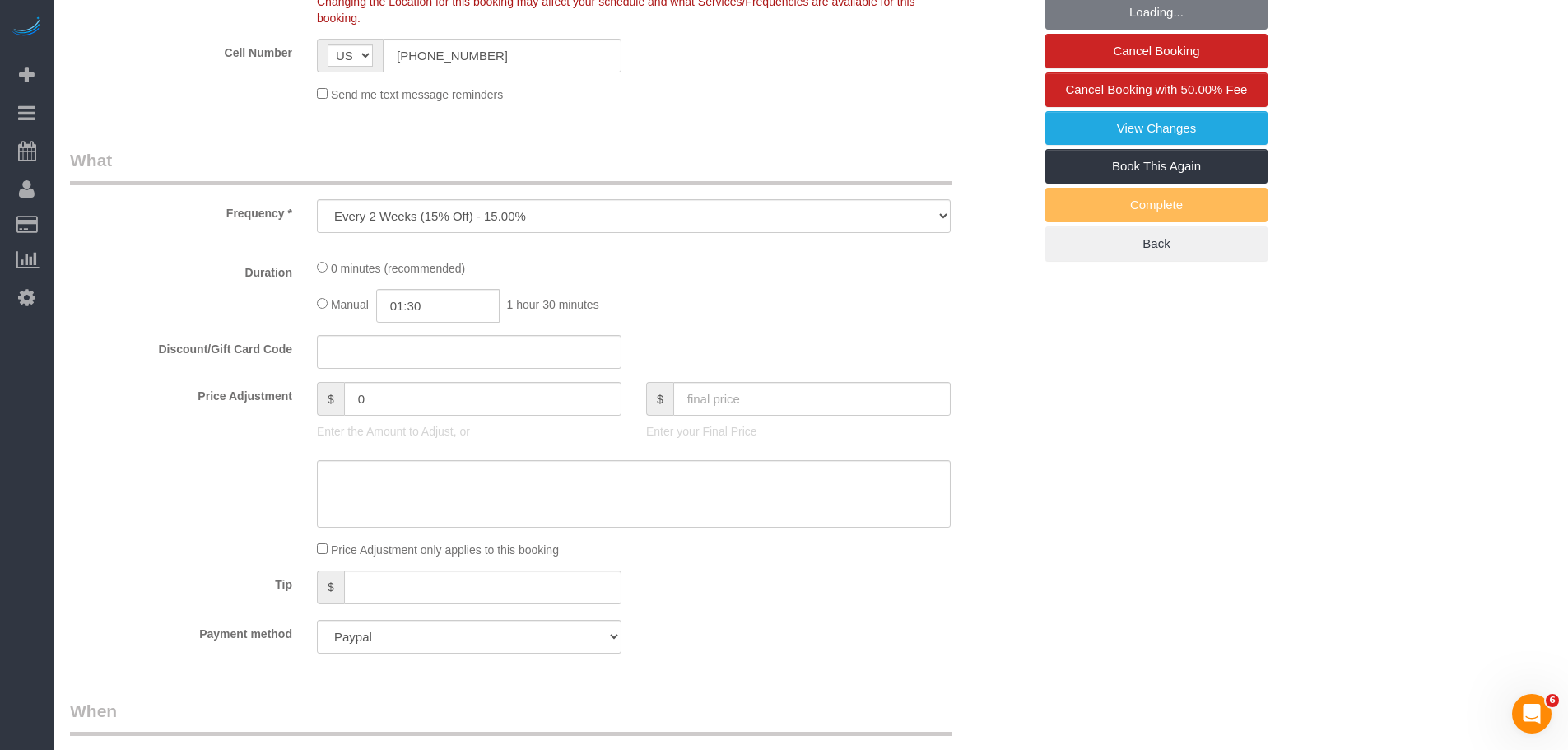
select select "object:823"
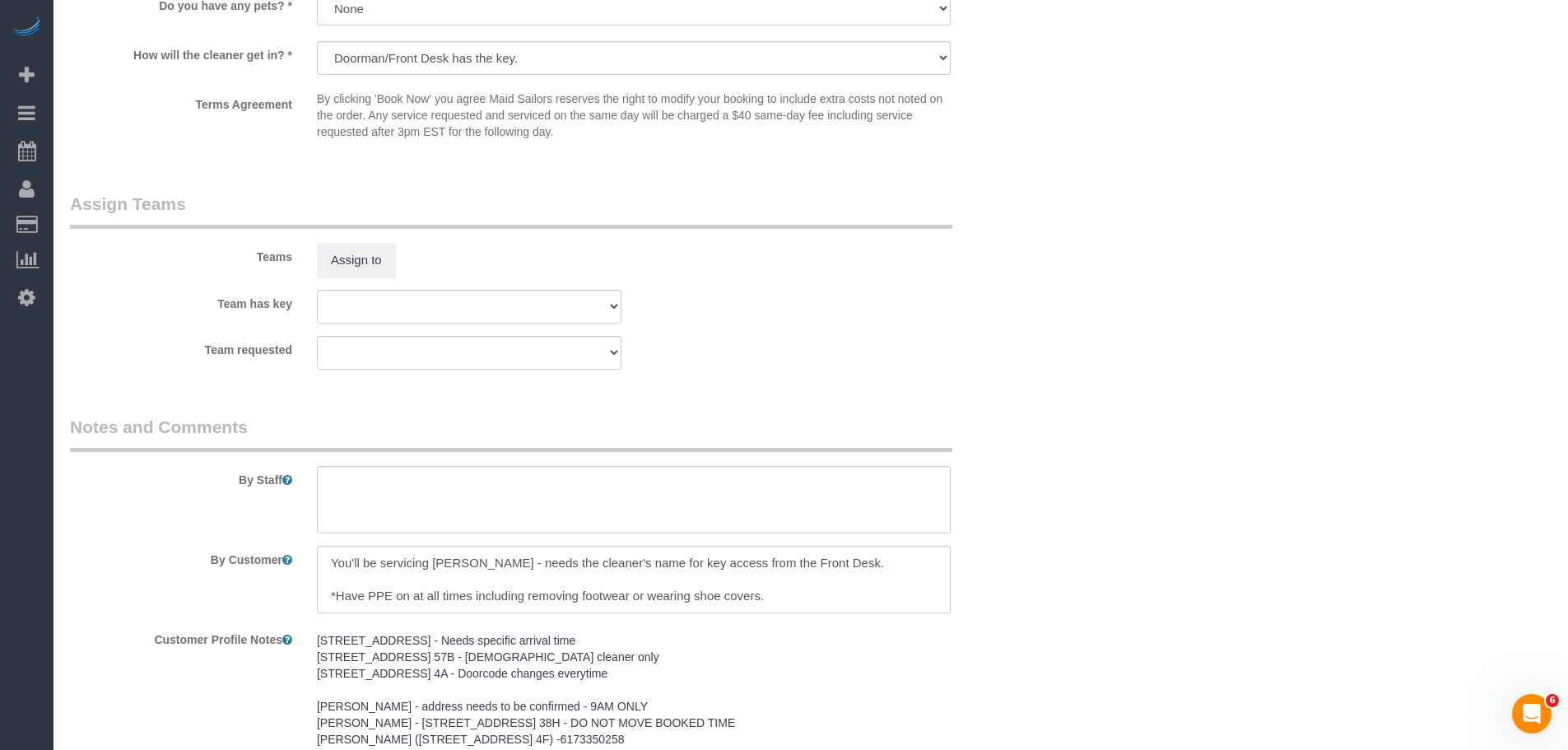
scroll to position [2140, 0]
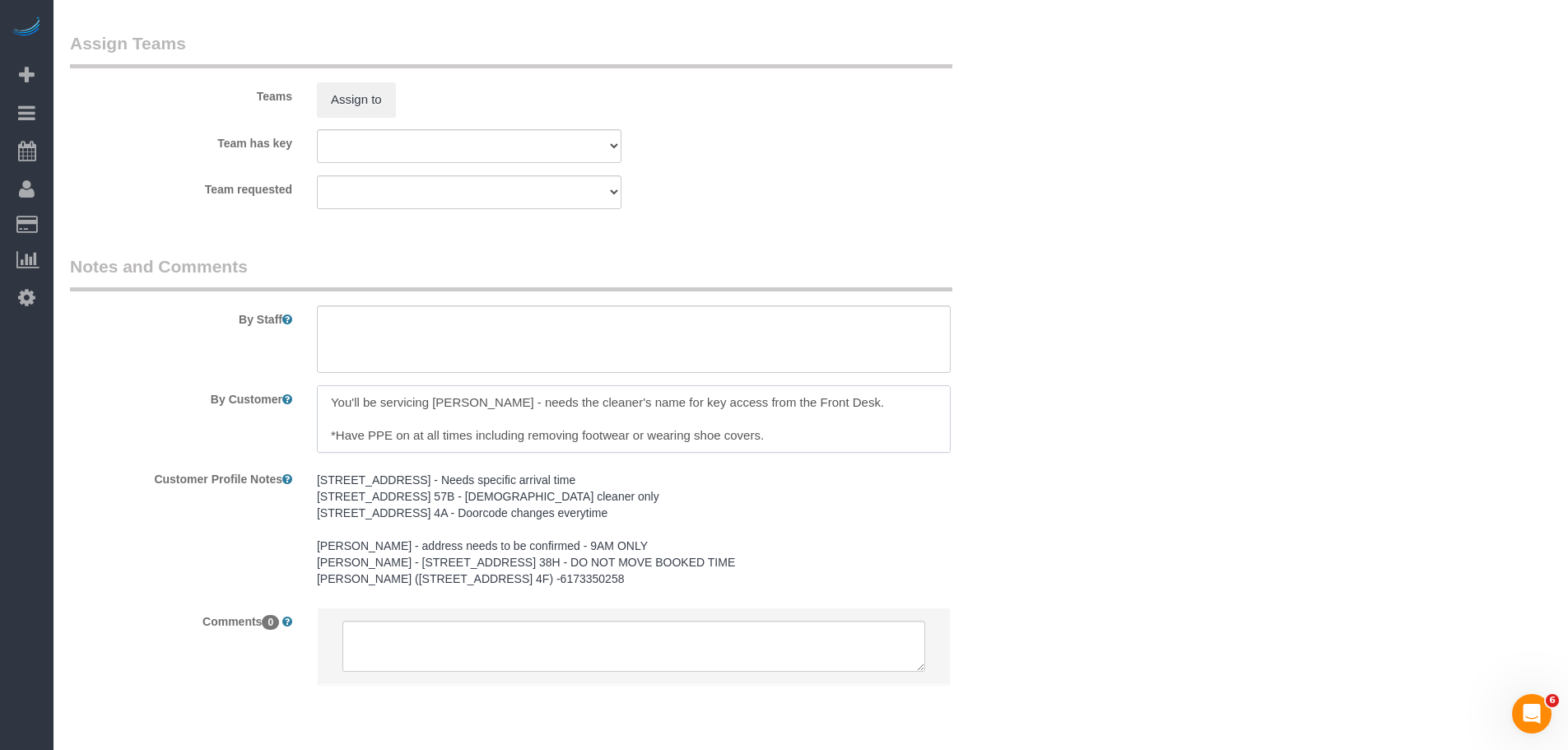
drag, startPoint x: 584, startPoint y: 385, endPoint x: 606, endPoint y: 397, distance: 25.1
click at [606, 397] on textarea at bounding box center [634, 418] width 634 height 67
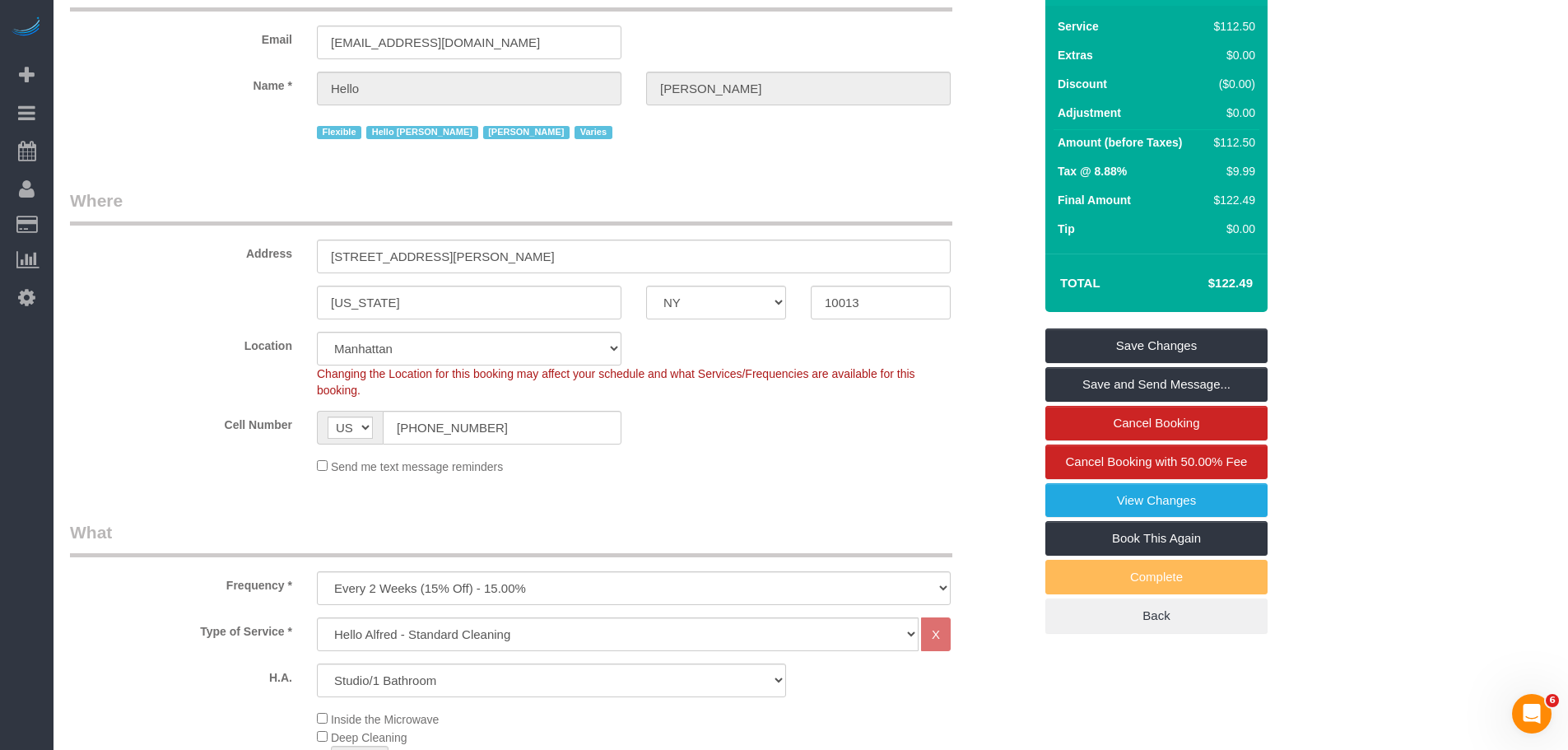
scroll to position [0, 0]
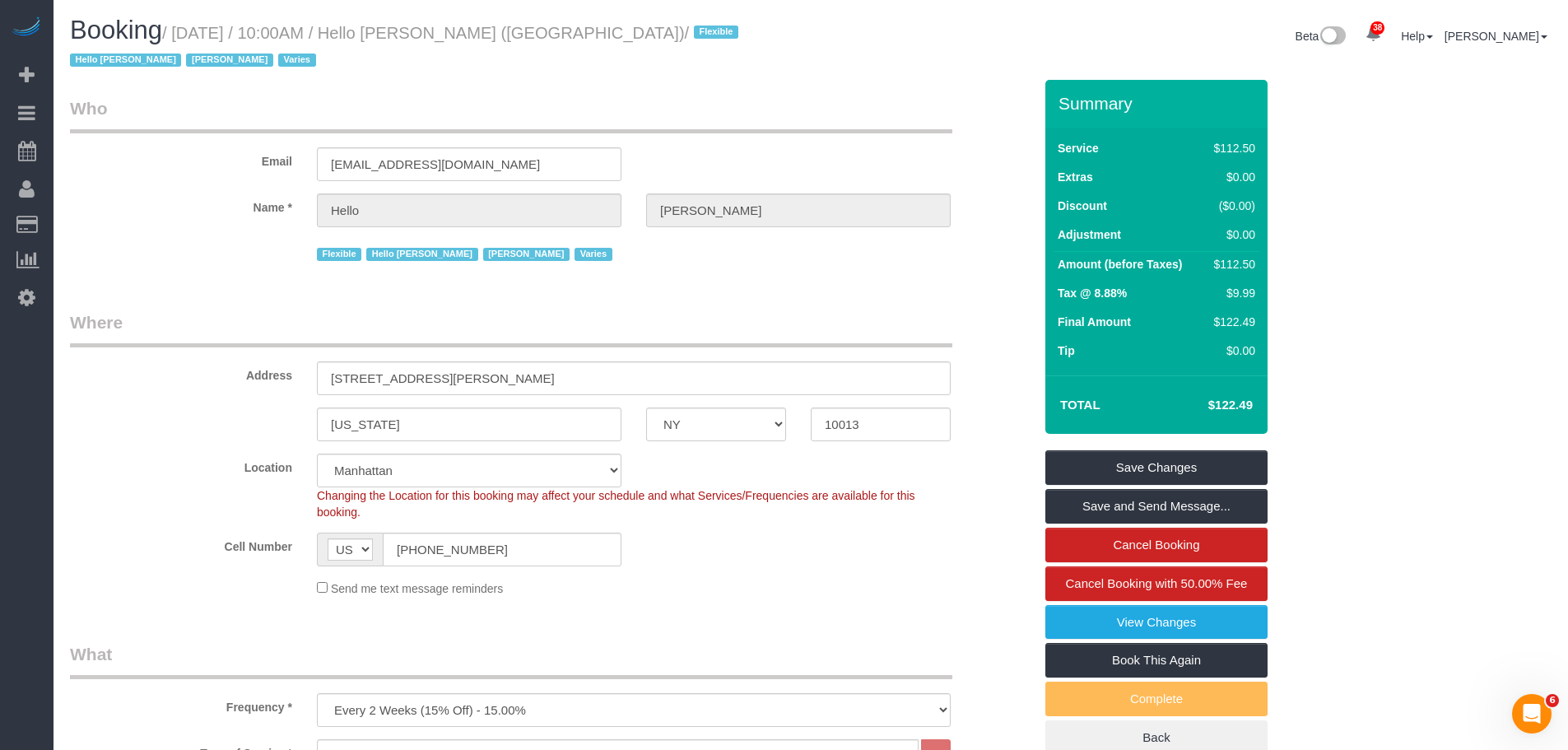
click at [691, 96] on legend "Who" at bounding box center [511, 115] width 882 height 37
click at [188, 30] on small "/ October 14, 2025 / 10:00AM / Hello Alfred (NYC) / Flexible Hello Alfred Jacky…" at bounding box center [406, 47] width 674 height 46
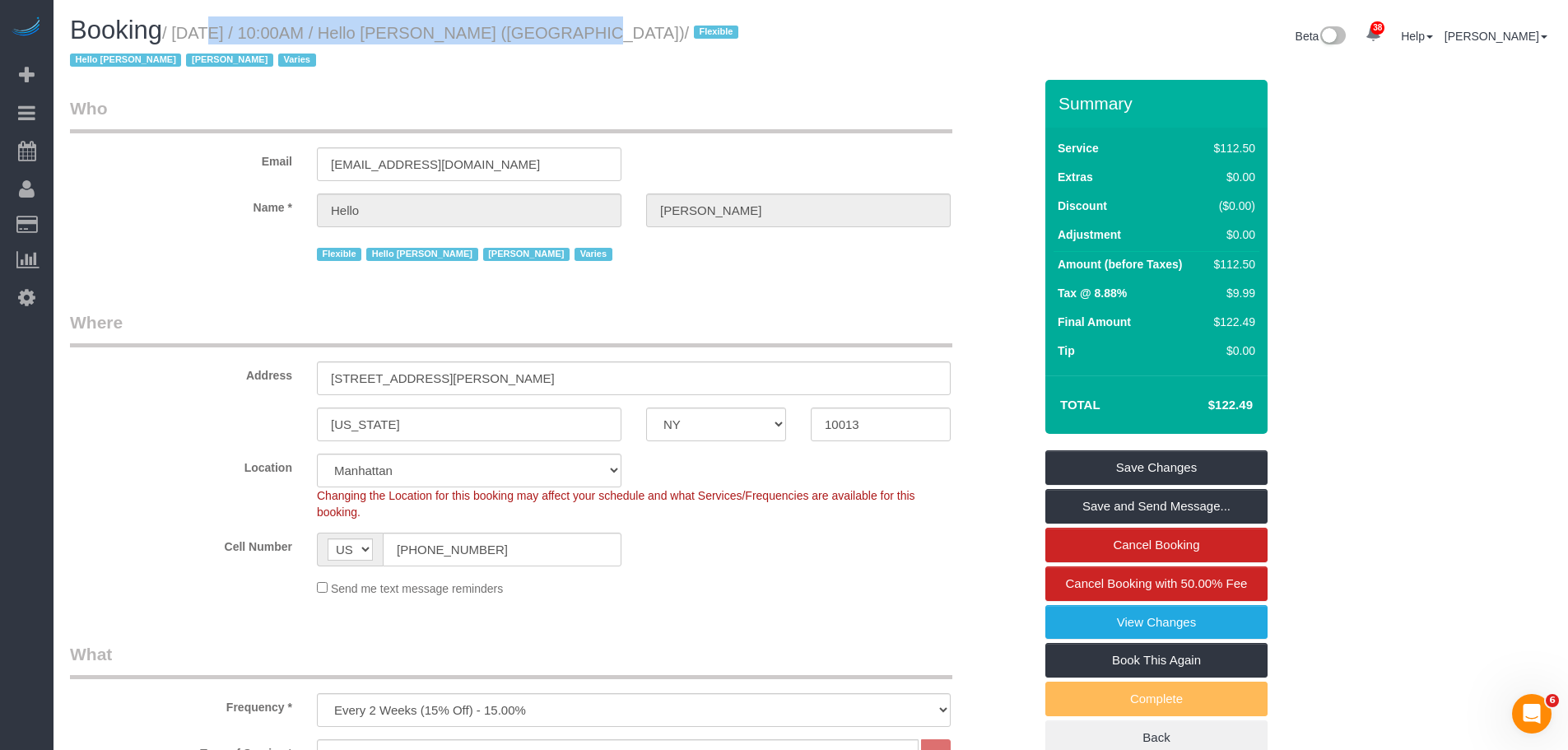
click at [526, 31] on small "/ October 14, 2025 / 10:00AM / Hello Alfred (NYC) / Flexible Hello Alfred Jacky…" at bounding box center [406, 47] width 674 height 46
copy small "October 14, 2025 / 10:00AM / Hello Alfred (NYC)"
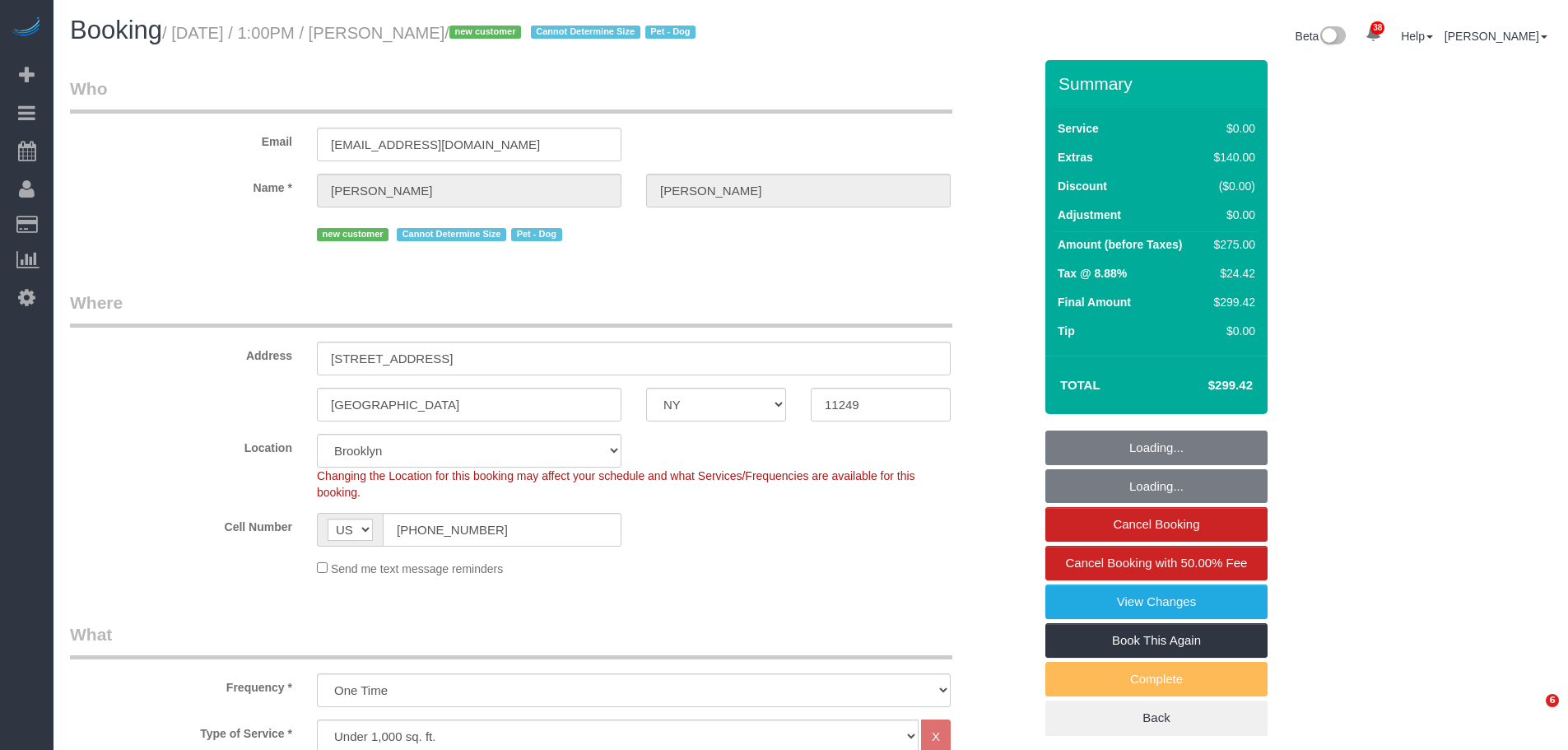
select select "NY"
select select "number:57"
select select "number:71"
select select "number:13"
select select "number:5"
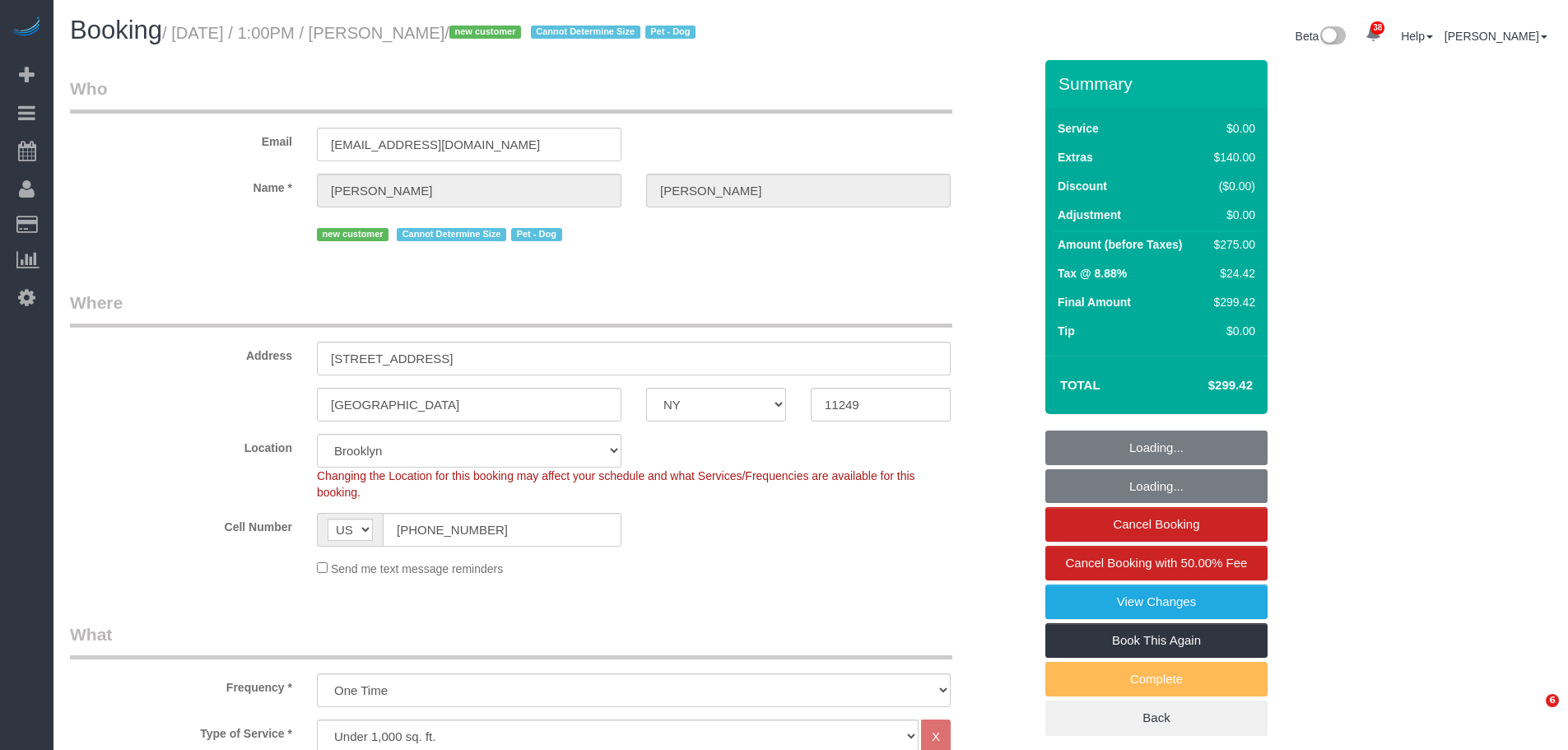
select select "spot1"
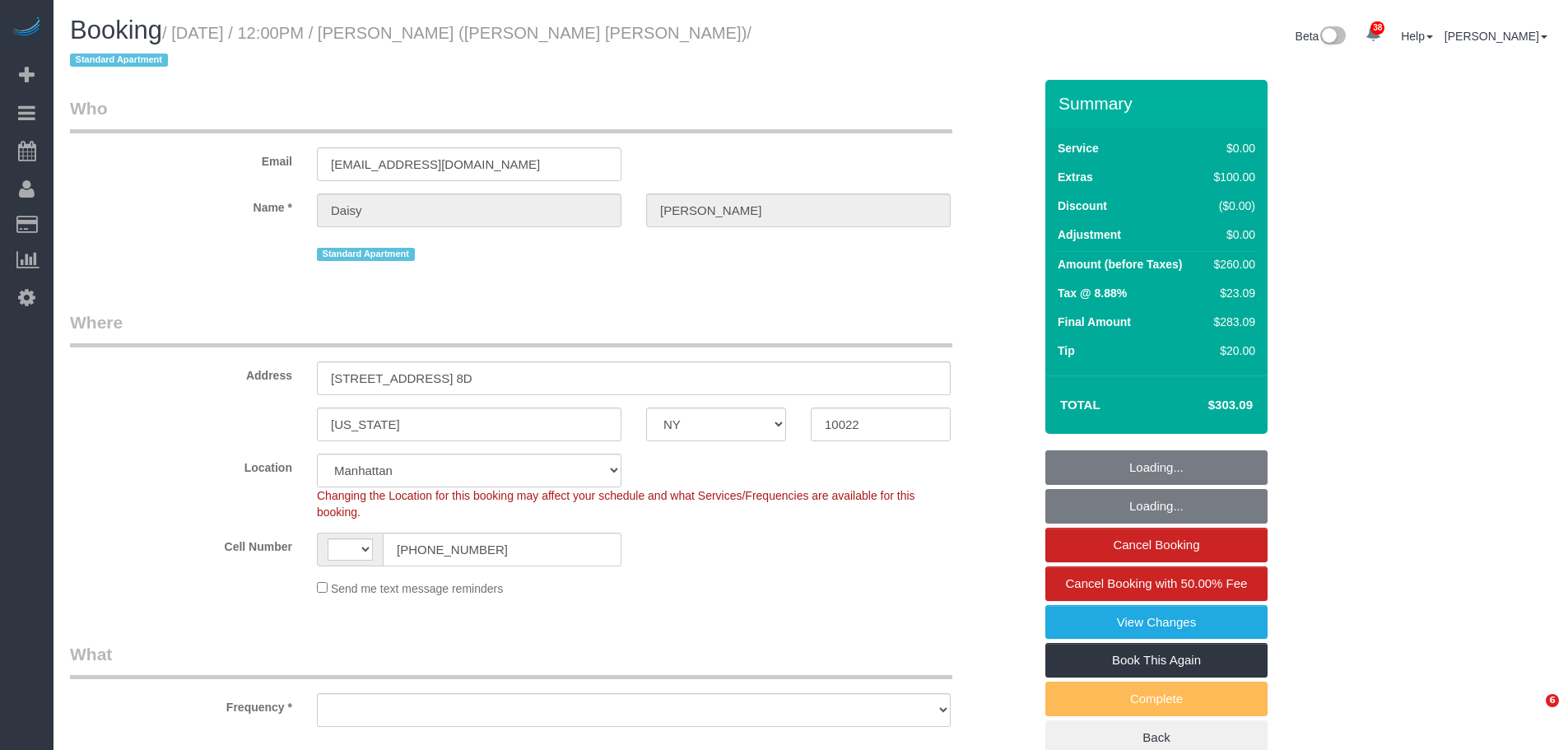
select select "NY"
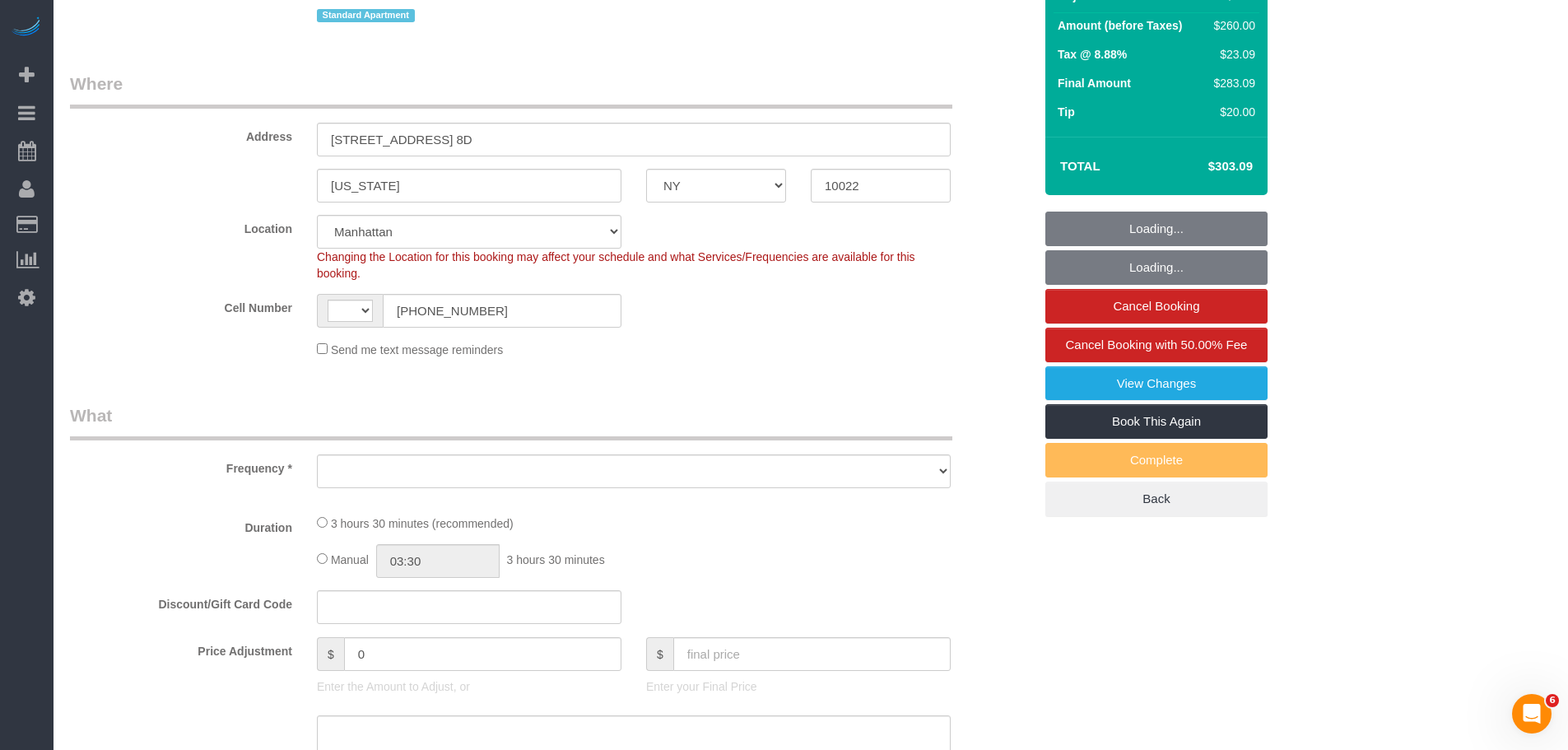
select select "string:[GEOGRAPHIC_DATA]"
select select "string:stripe-pm_1PJJ8q4VGloSiKo71LIg9vnU"
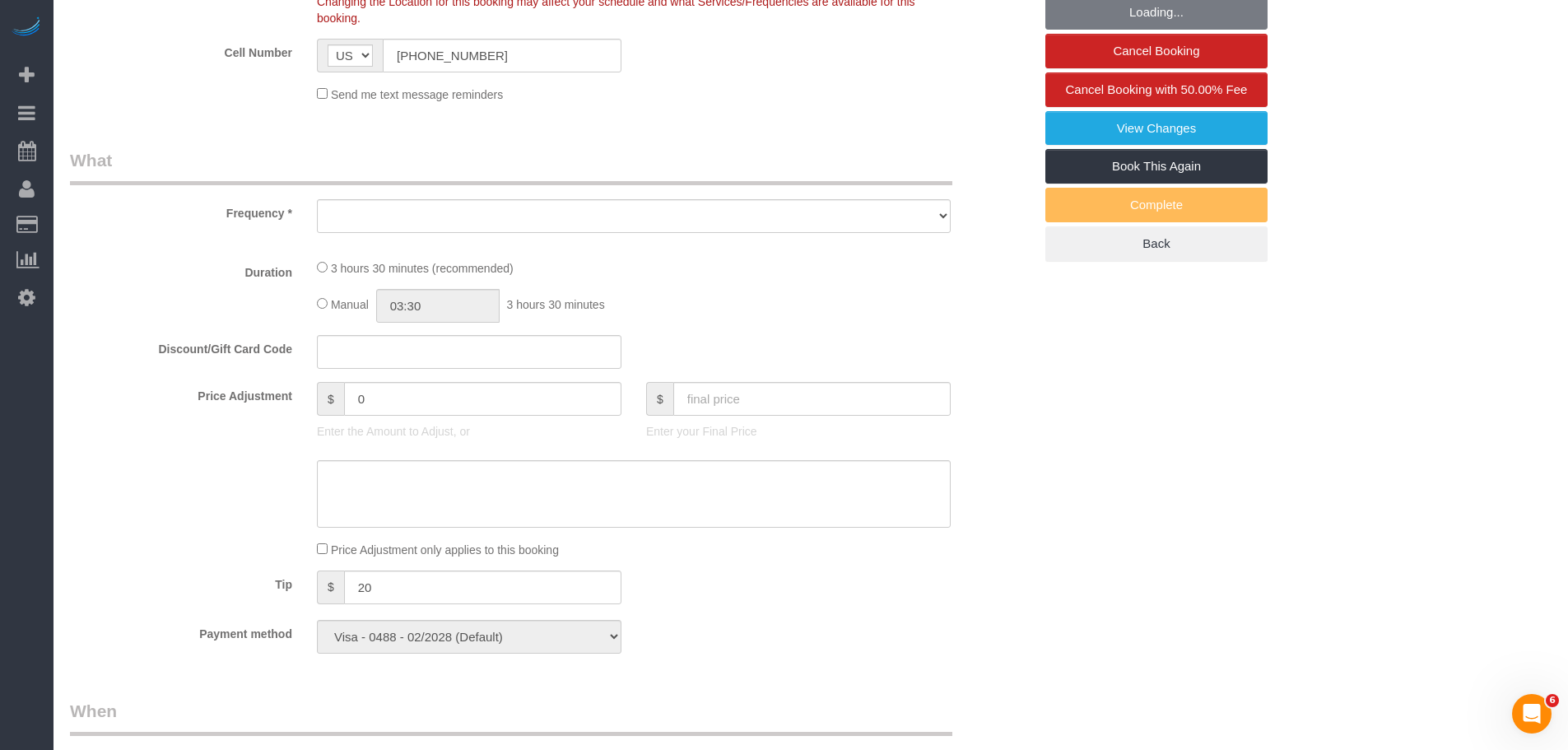
select select "object:821"
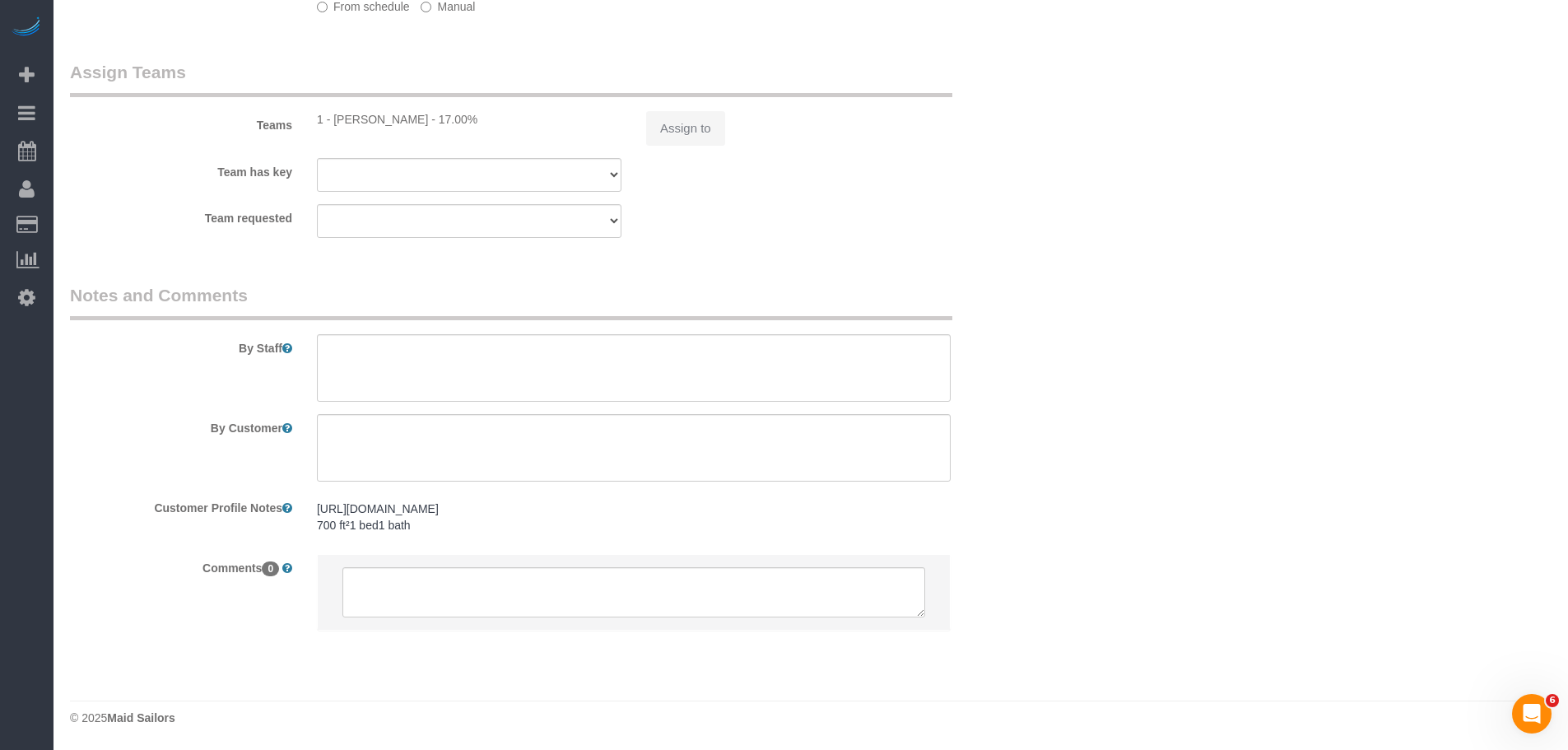
select select "1"
select select "spot1"
select select "number:59"
select select "number:75"
select select "number:15"
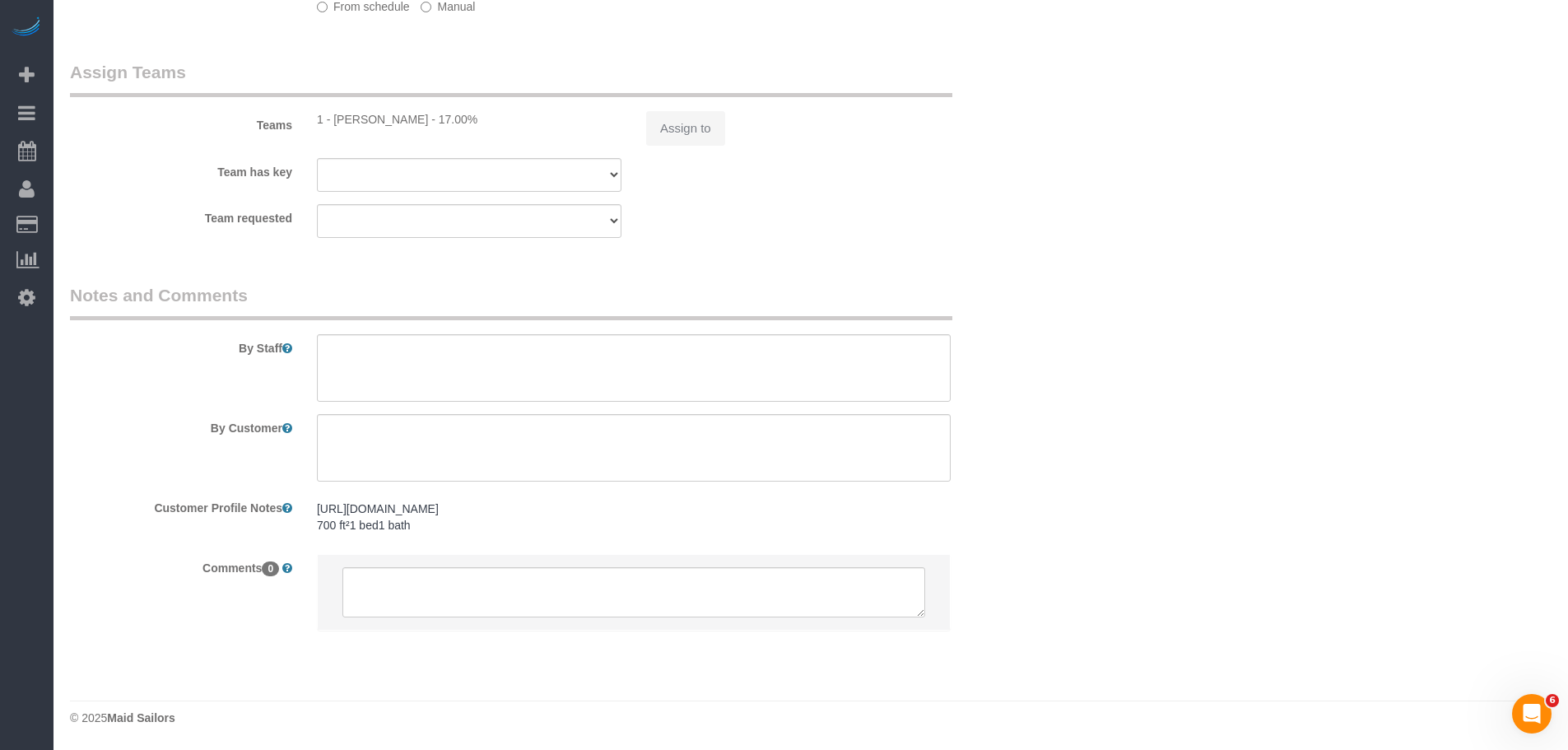
select select "number:6"
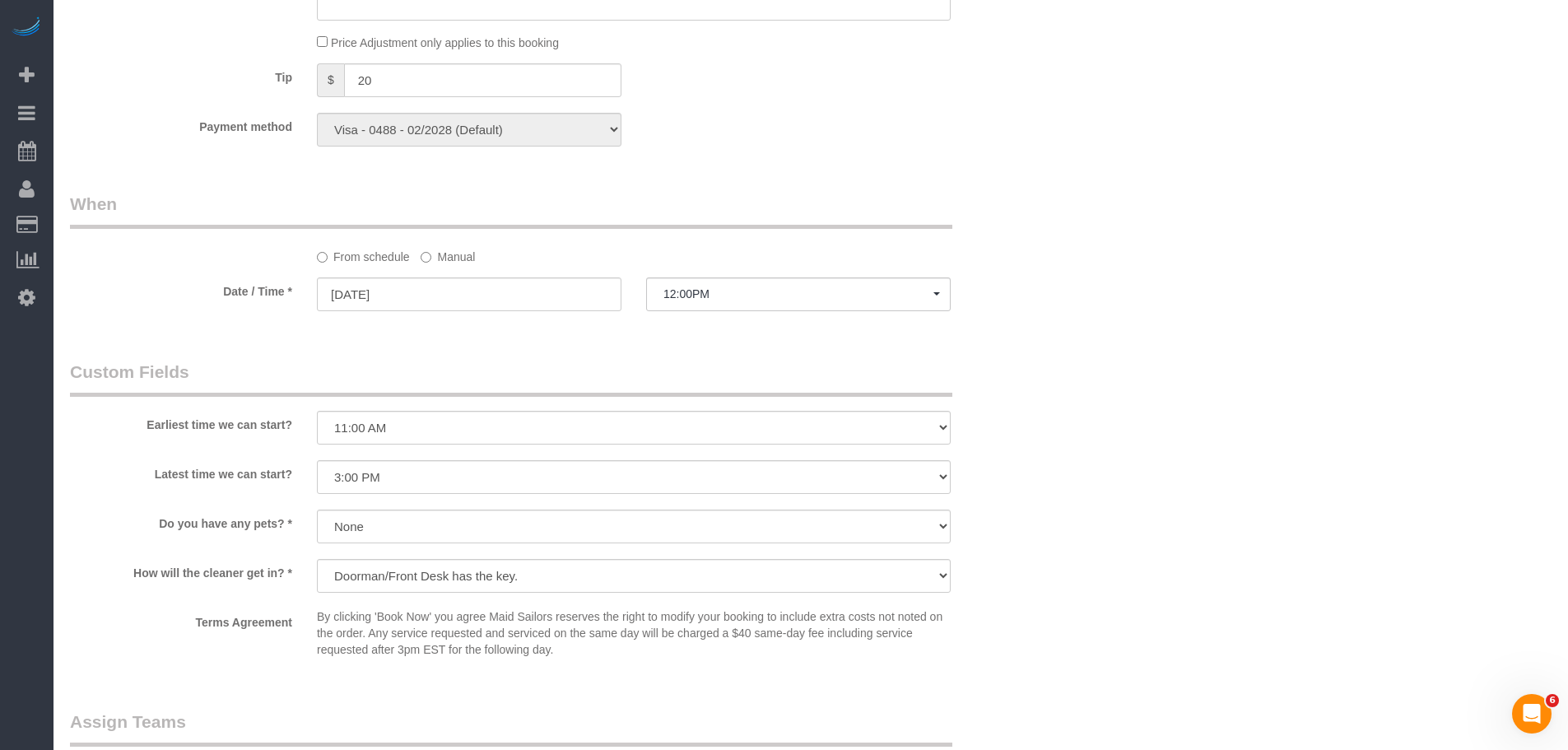
select select "object:1516"
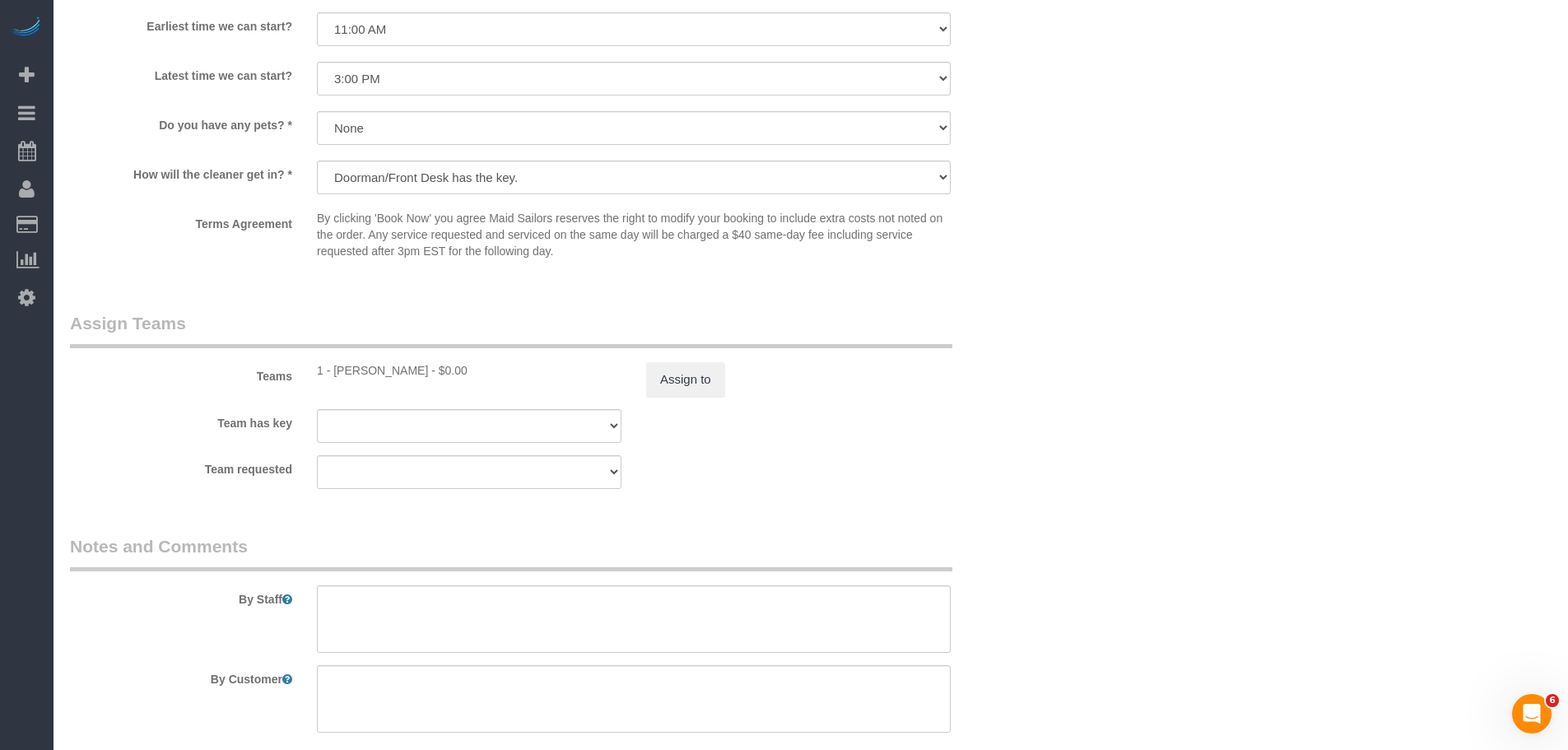
select select "1"
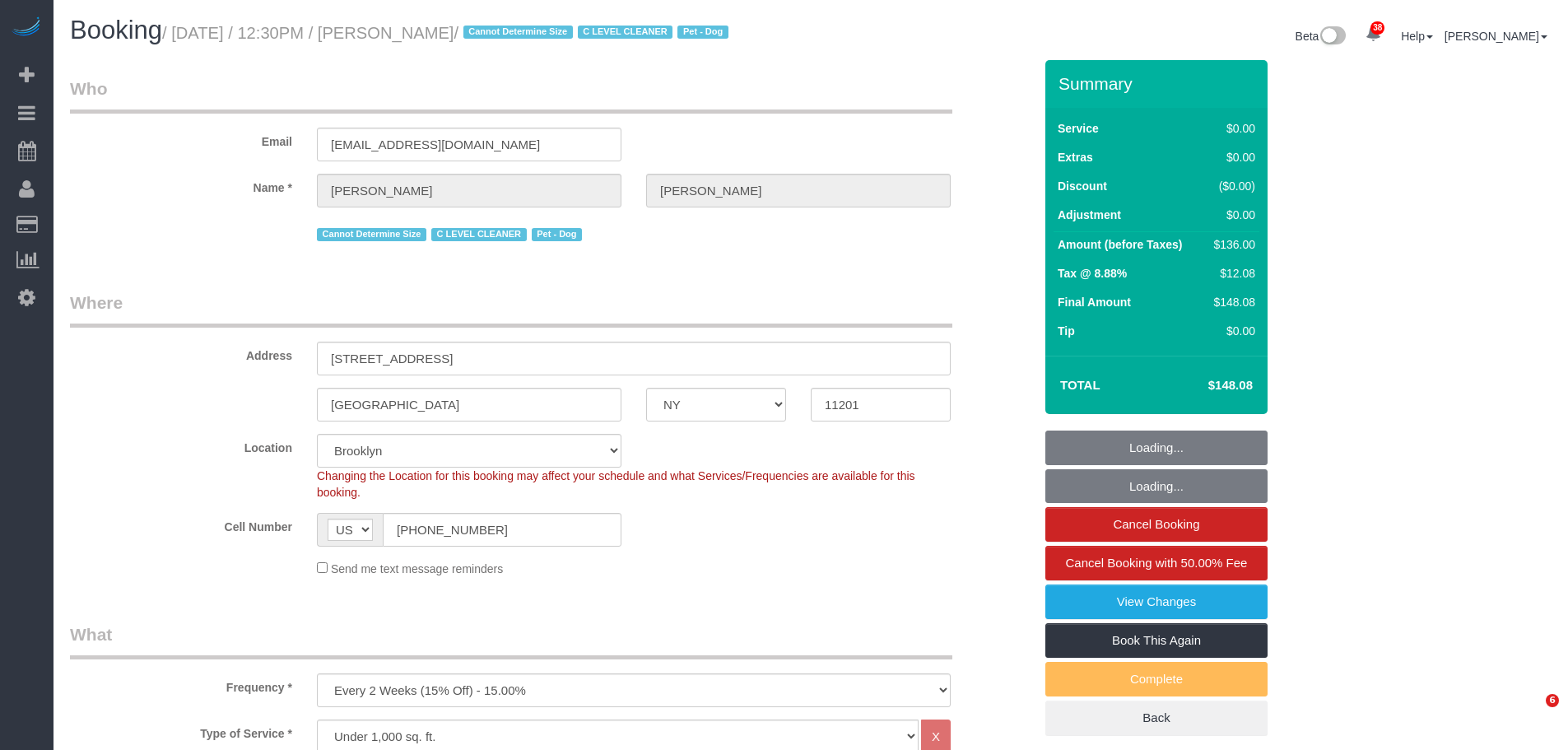
select select "NY"
select select "1"
select select "string:stripe-pm_1Nj3TP4VGloSiKo7GSDuJG2L"
select select "number:89"
select select "number:90"
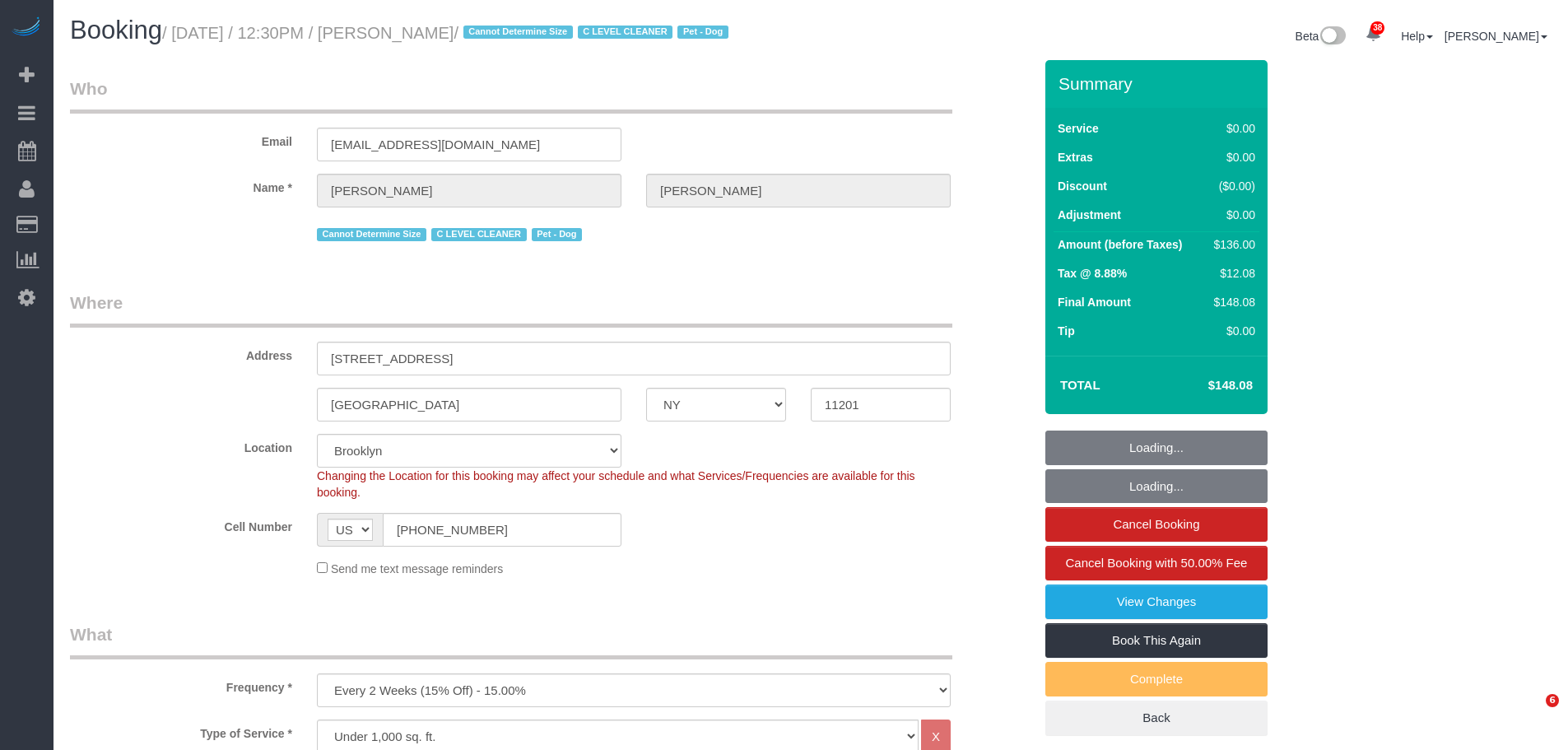
select select "number:13"
select select "number:6"
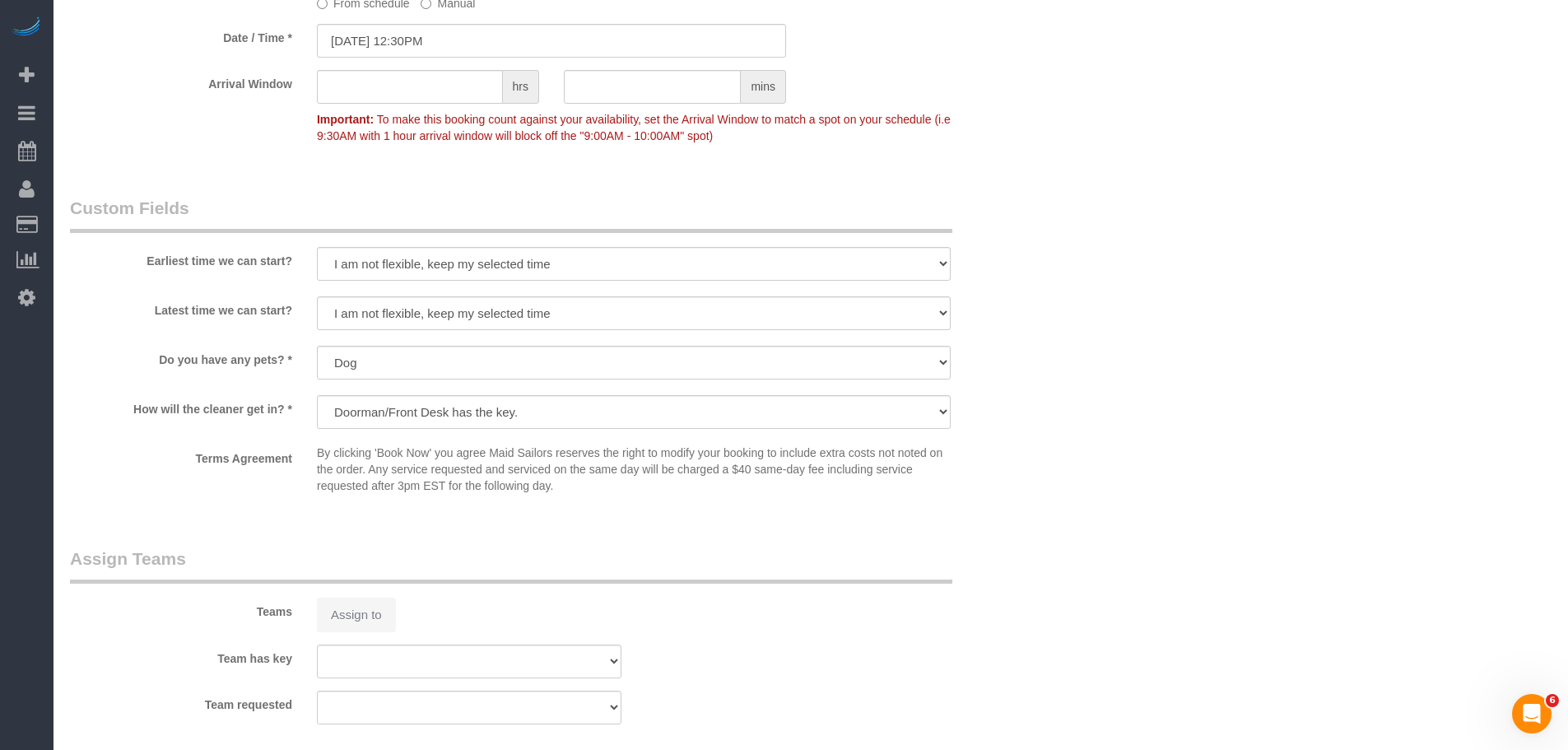
scroll to position [1753, 0]
select select "1"
select select "object:1484"
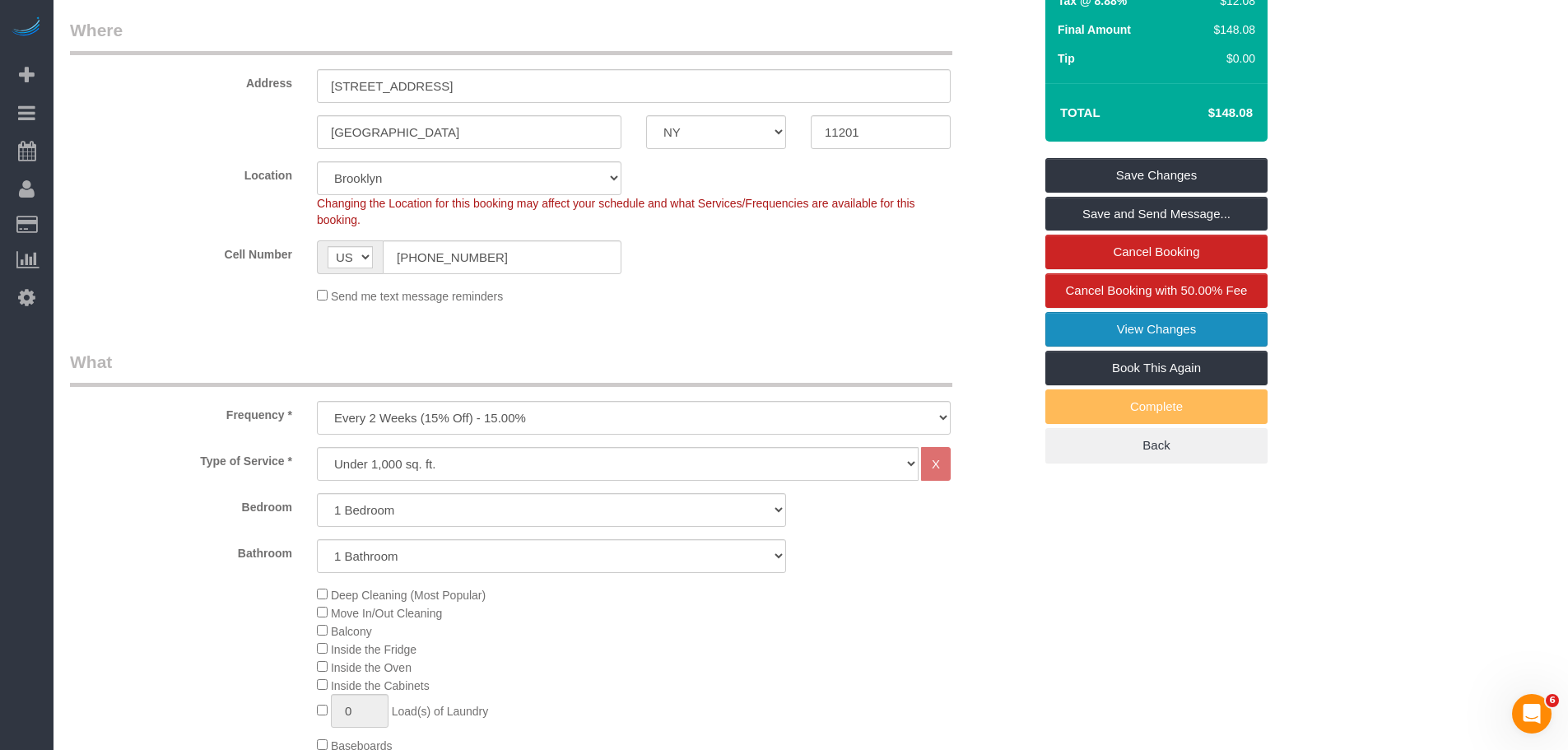
click at [1173, 347] on link "View Changes" at bounding box center [1157, 329] width 222 height 35
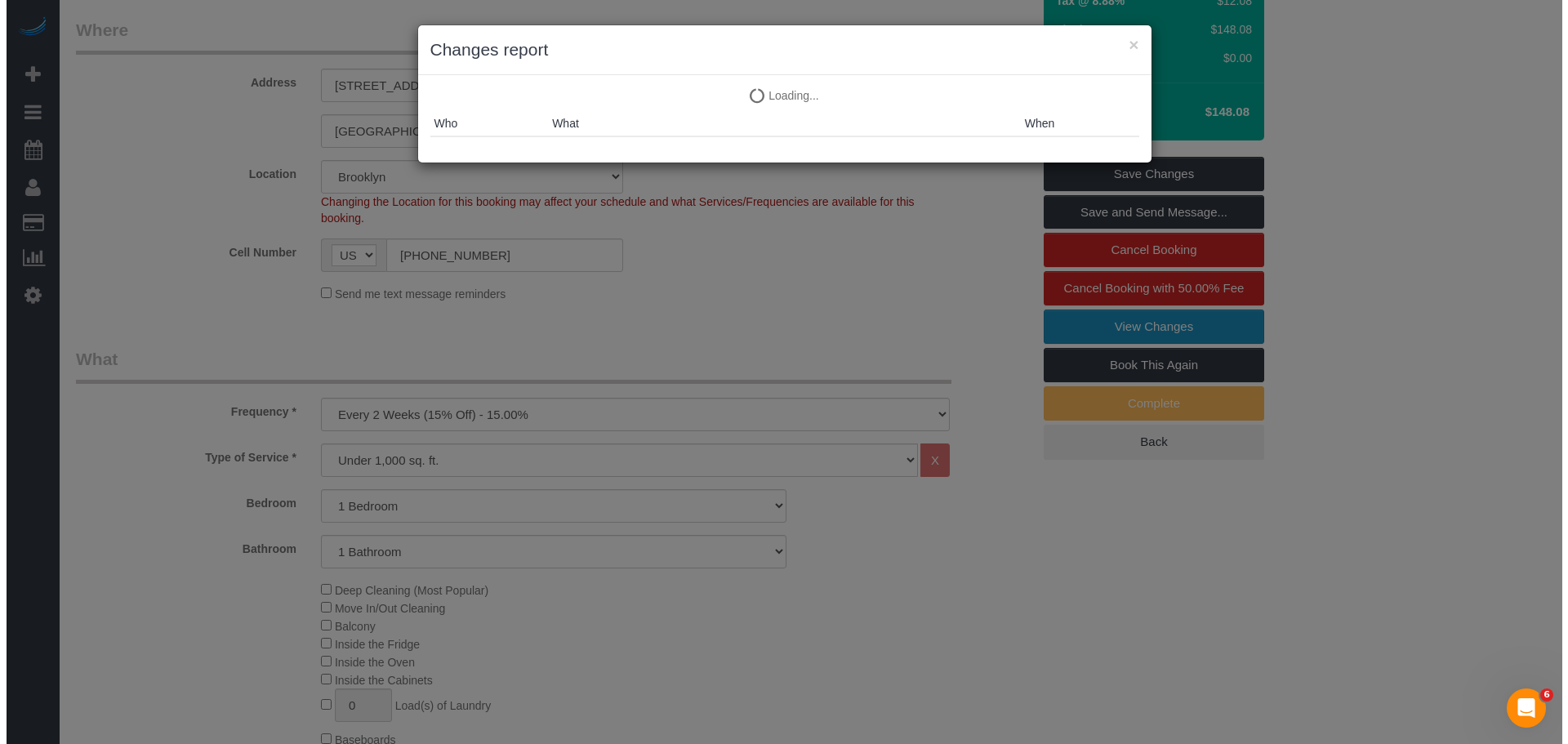
scroll to position [250, 0]
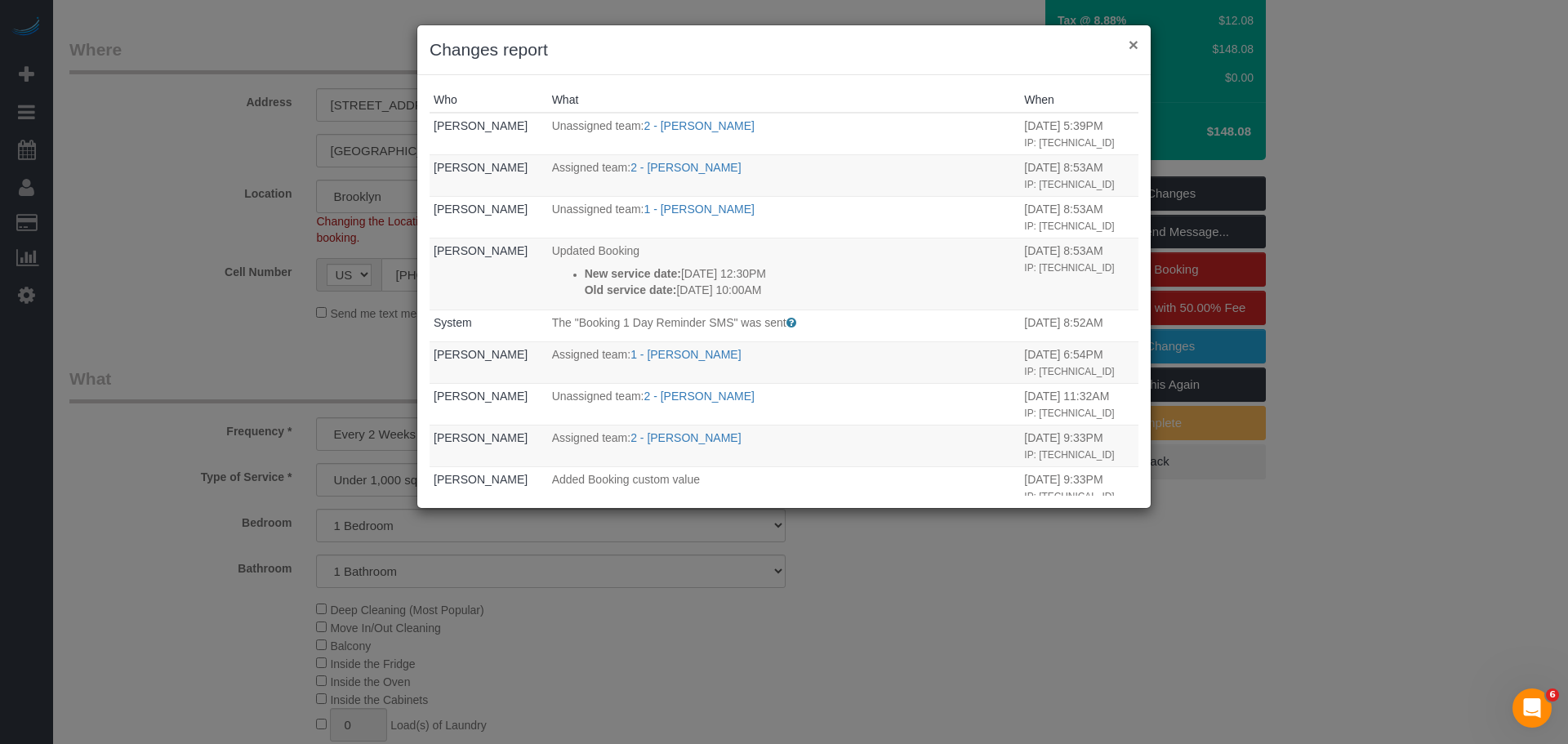
click at [1134, 43] on button "×" at bounding box center [1133, 44] width 10 height 18
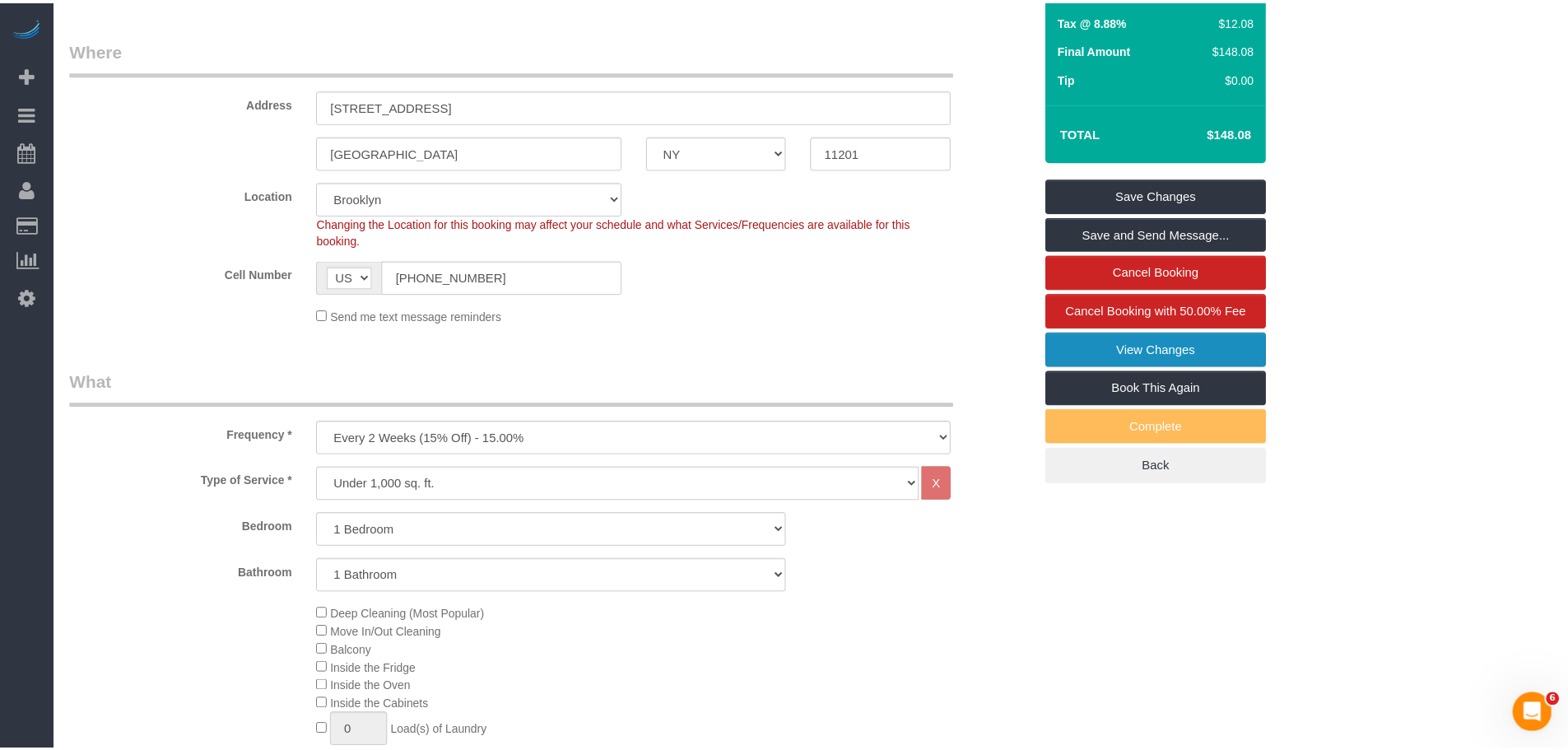
scroll to position [273, 0]
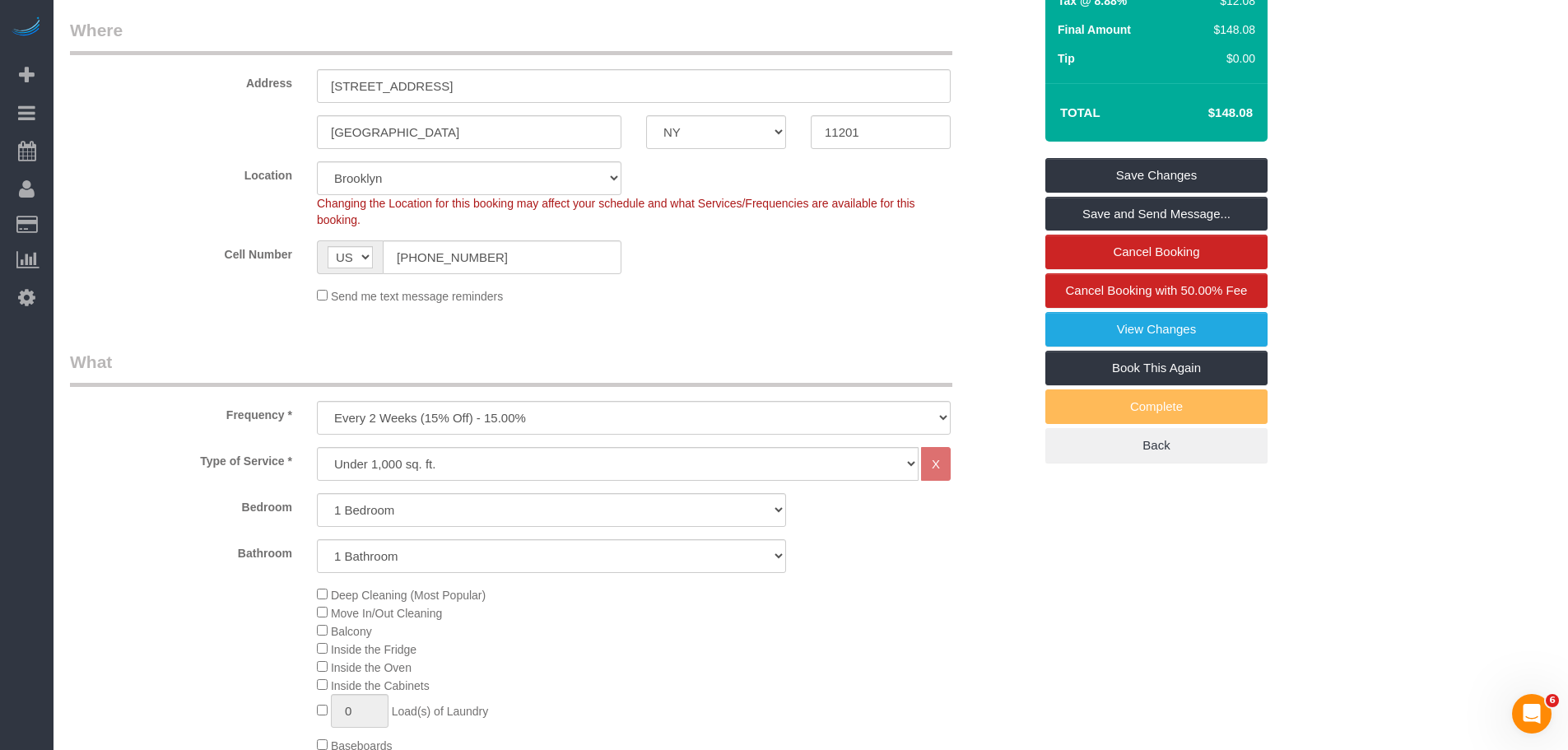
click at [1014, 274] on div "Cell Number AF AL DZ AD AO AI AQ AG AR AM AW AU AT AZ BS BH BD BB BY BE BZ BJ B…" at bounding box center [551, 257] width 988 height 34
